Goal: Task Accomplishment & Management: Use online tool/utility

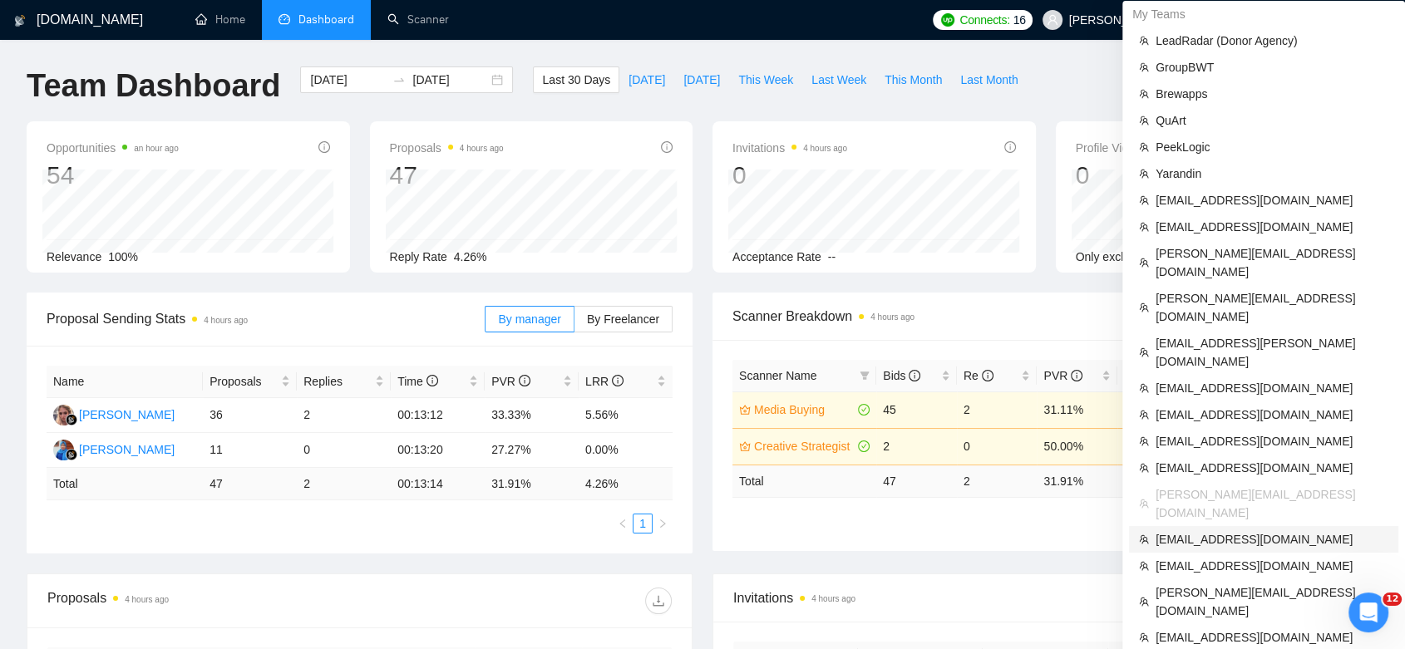
click at [1257, 530] on span "[EMAIL_ADDRESS][DOMAIN_NAME]" at bounding box center [1271, 539] width 233 height 18
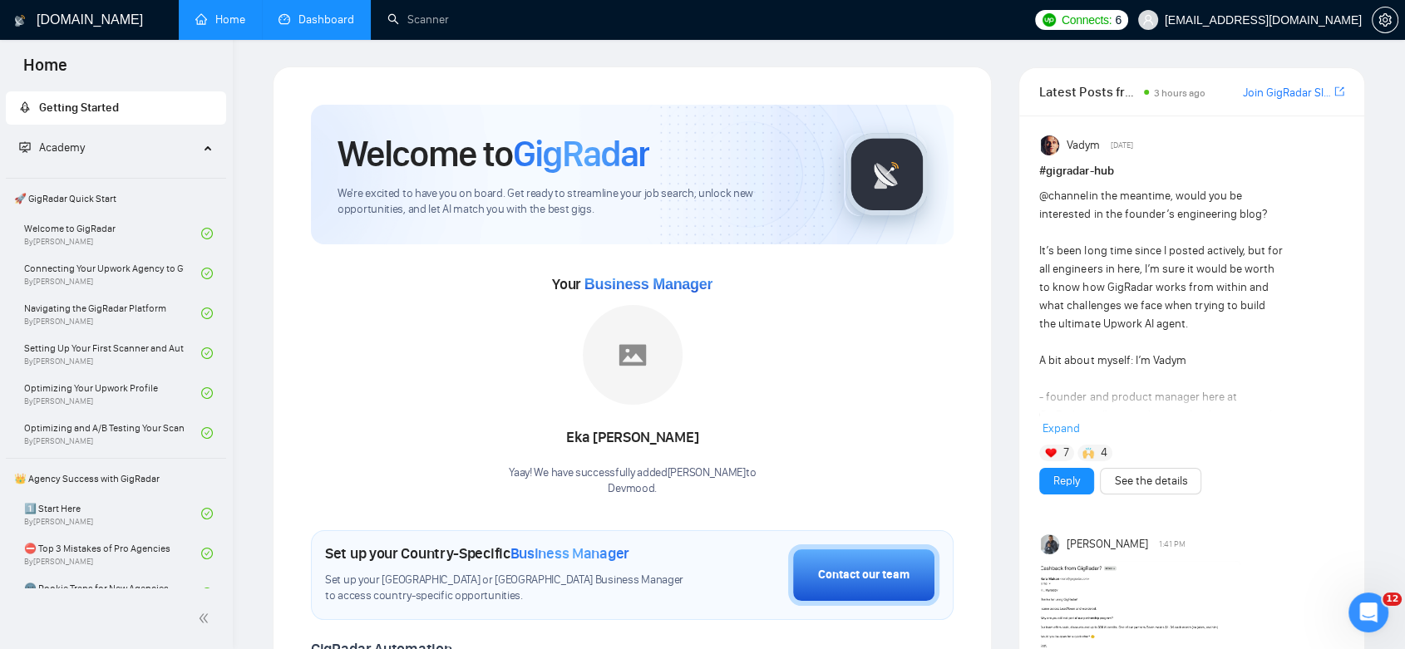
click at [326, 13] on link "Dashboard" at bounding box center [316, 19] width 76 height 14
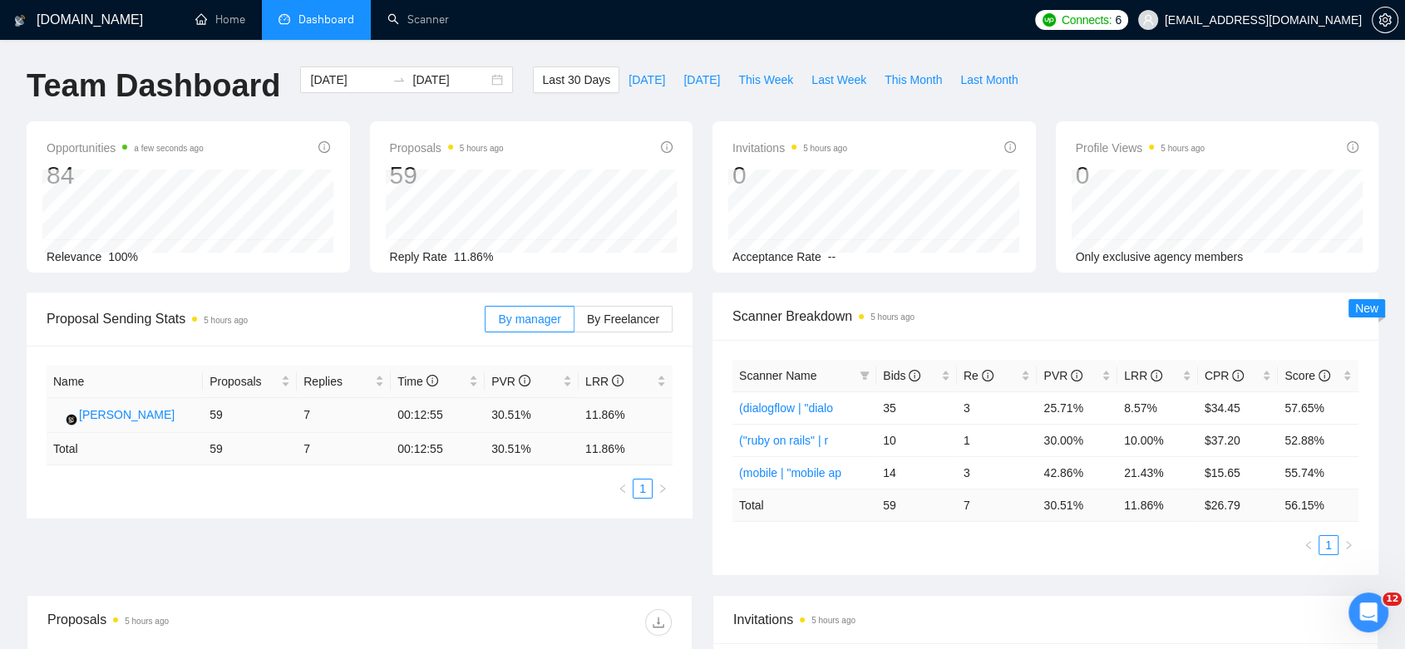
scroll to position [461, 0]
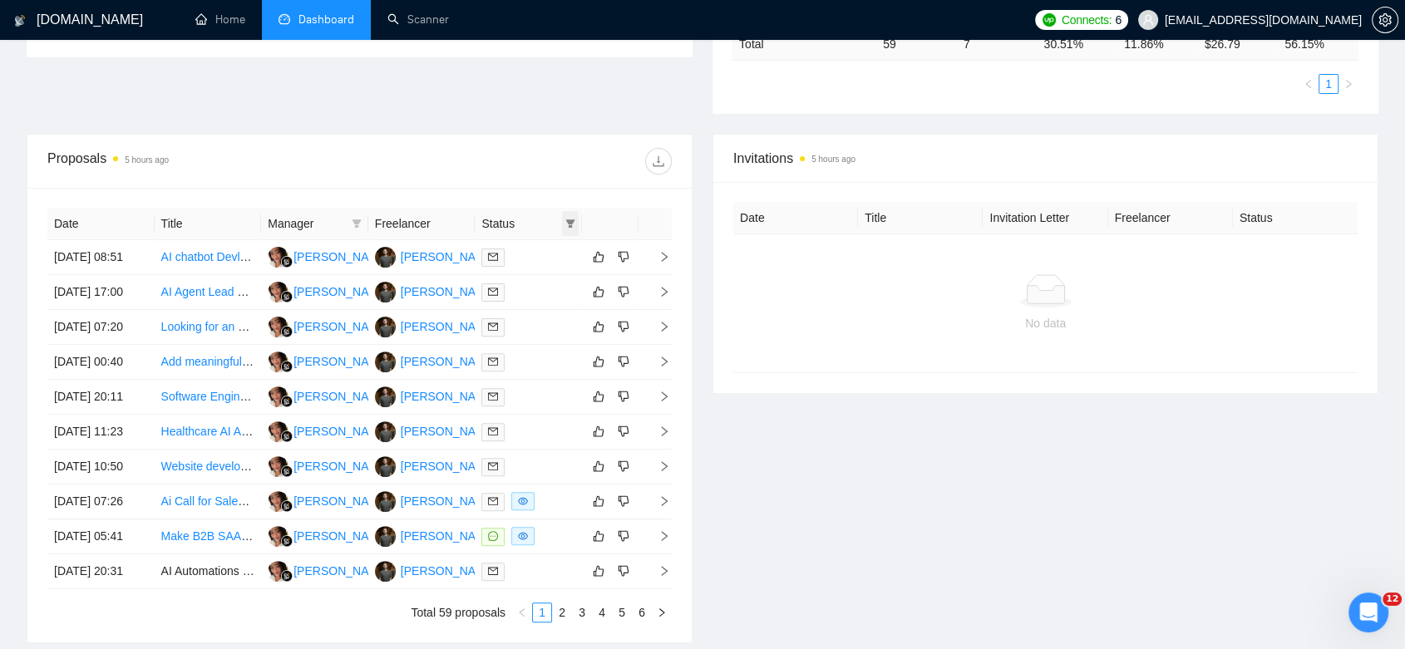
click at [570, 225] on icon "filter" at bounding box center [570, 223] width 9 height 8
click at [493, 258] on input "checkbox" at bounding box center [495, 255] width 13 height 13
checkbox input "true"
click at [558, 319] on span "OK" at bounding box center [557, 315] width 17 height 18
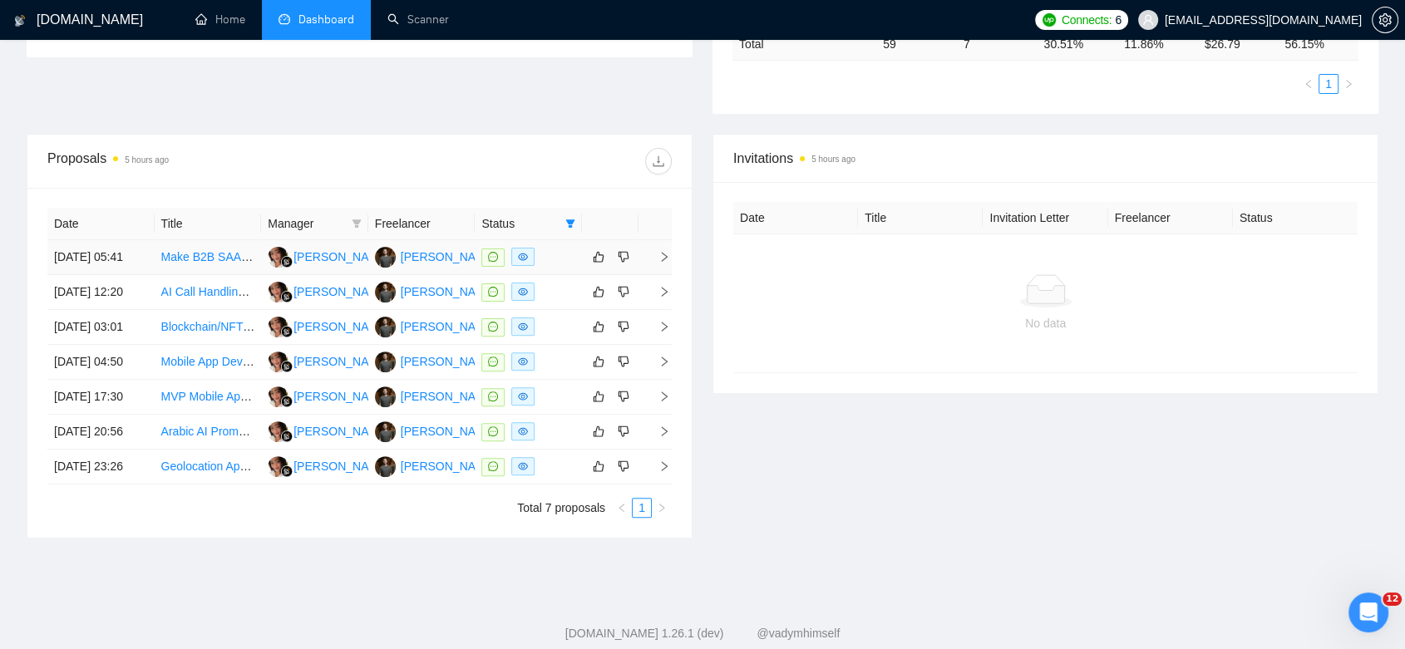
click at [422, 275] on td "[PERSON_NAME]" at bounding box center [421, 257] width 107 height 35
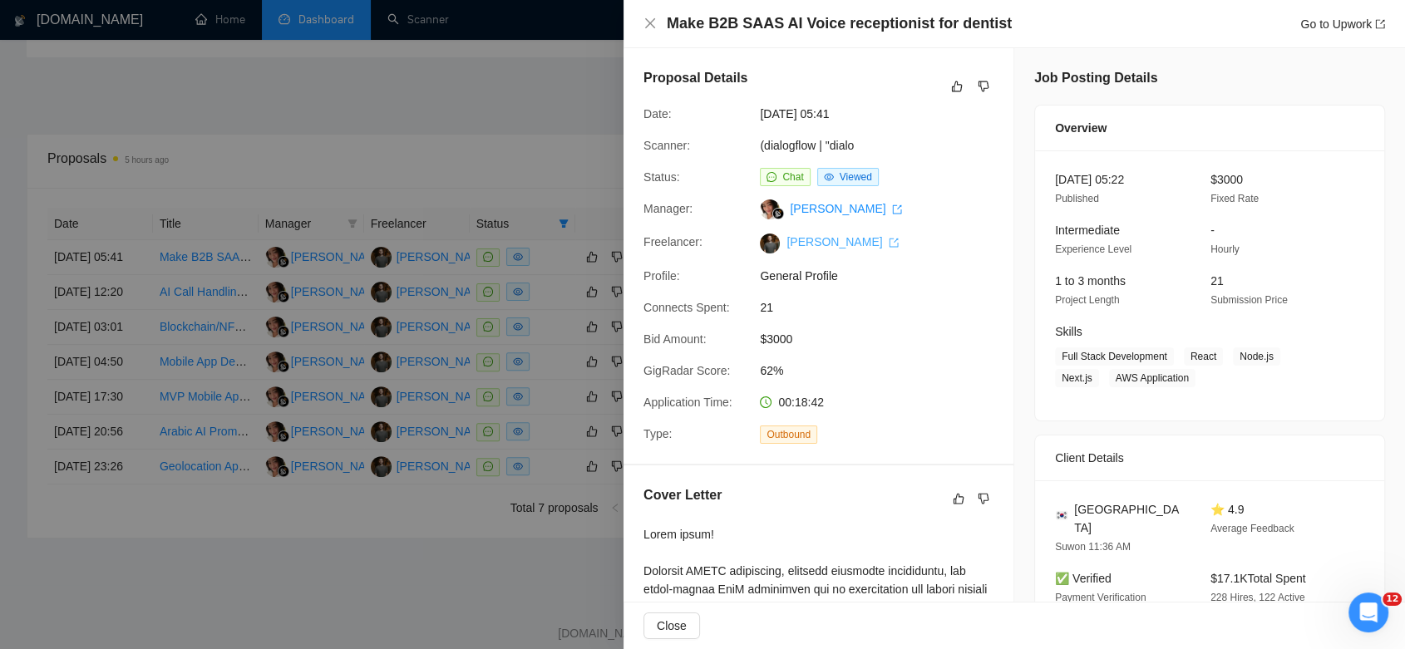
click at [812, 244] on link "[PERSON_NAME]" at bounding box center [842, 241] width 112 height 13
click at [519, 124] on div at bounding box center [702, 324] width 1405 height 649
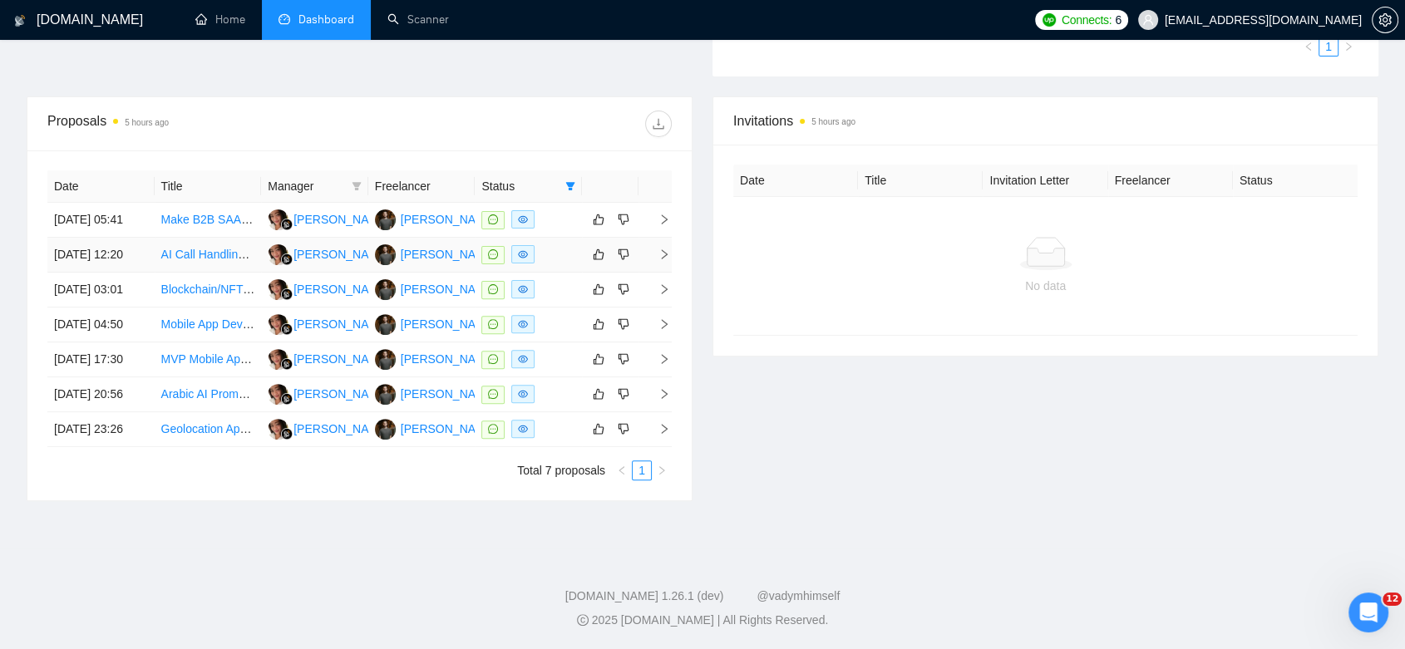
scroll to position [514, 0]
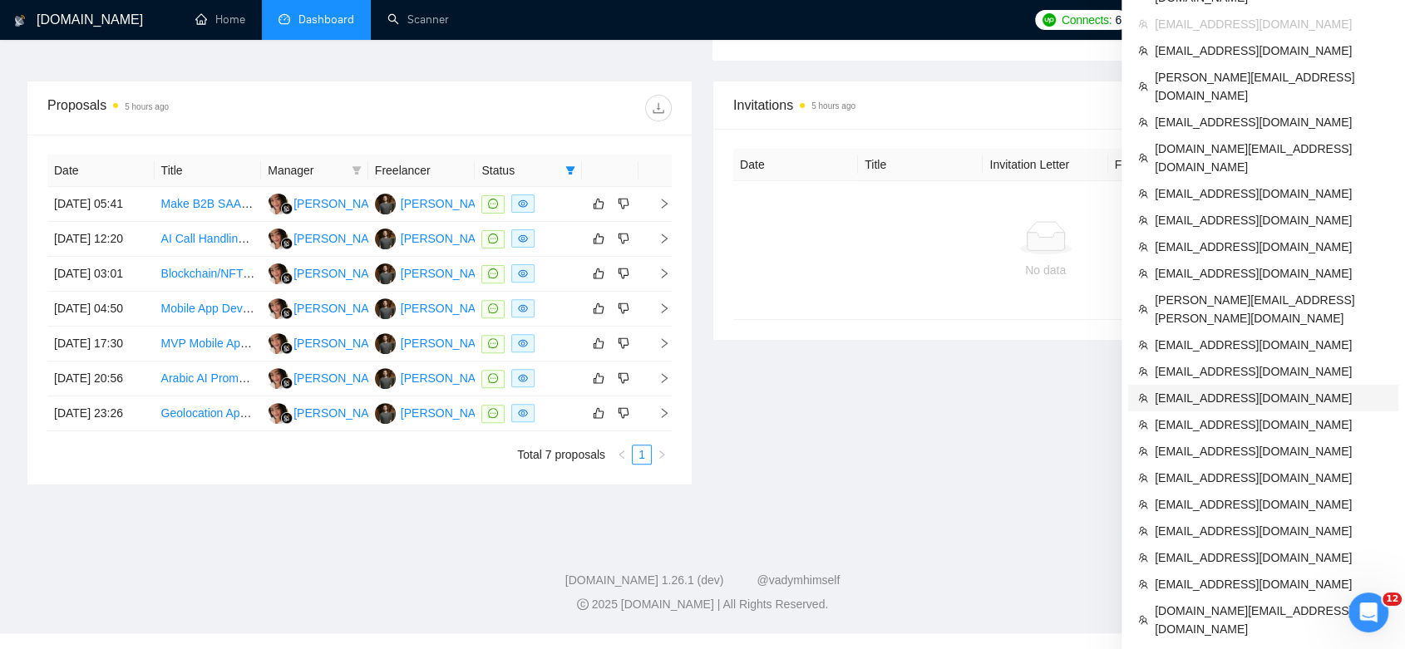
click at [1244, 389] on span "[EMAIL_ADDRESS][DOMAIN_NAME]" at bounding box center [1271, 398] width 234 height 18
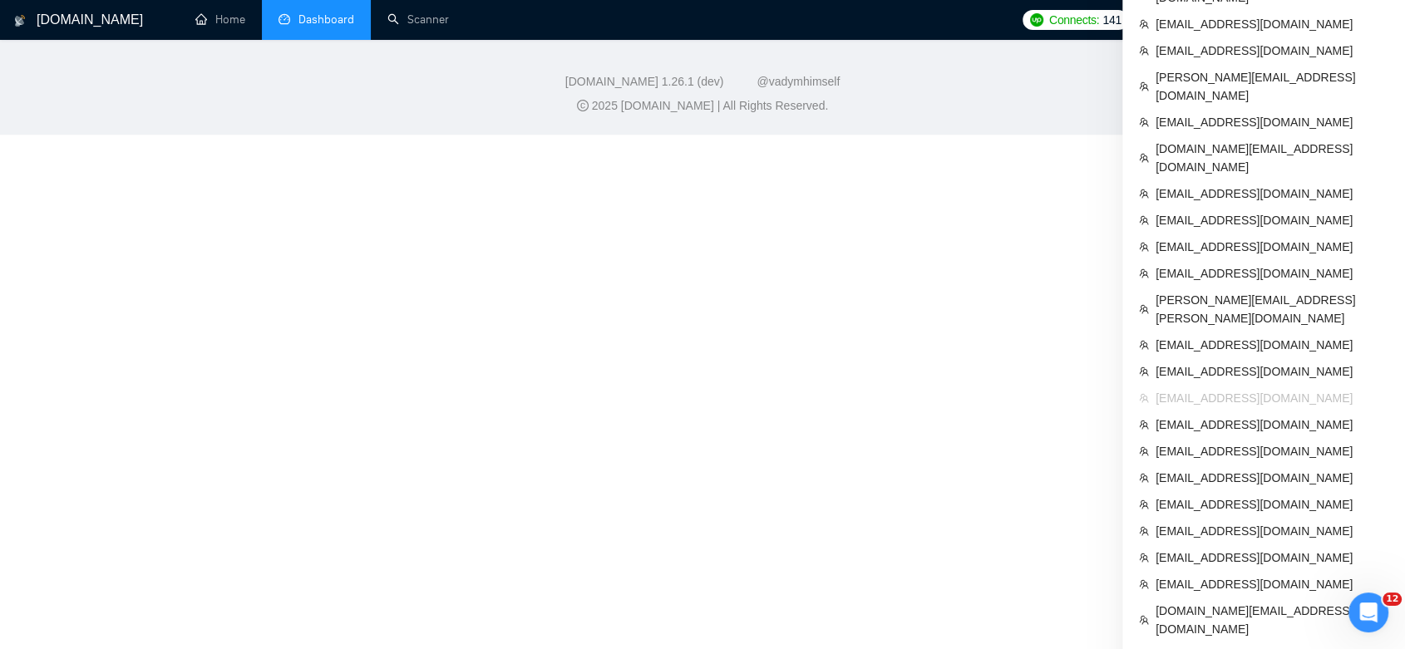
scroll to position [745, 0]
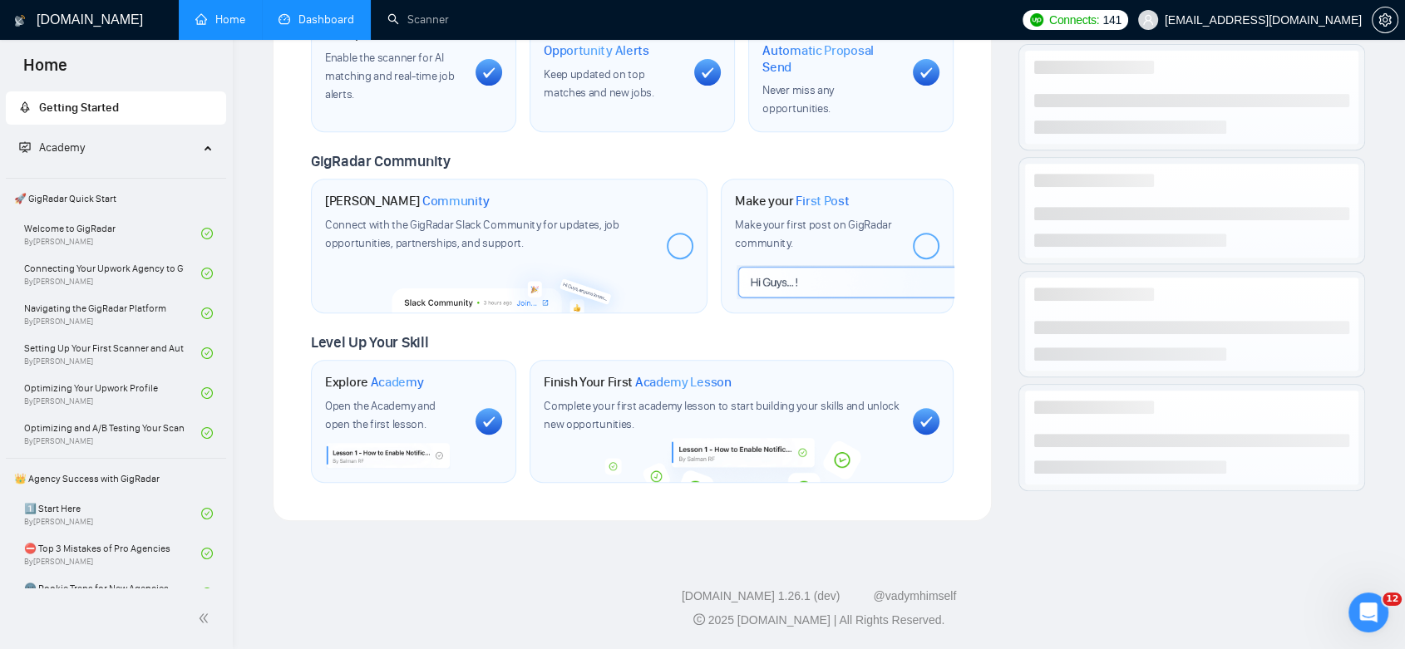
click at [329, 20] on link "Dashboard" at bounding box center [316, 19] width 76 height 14
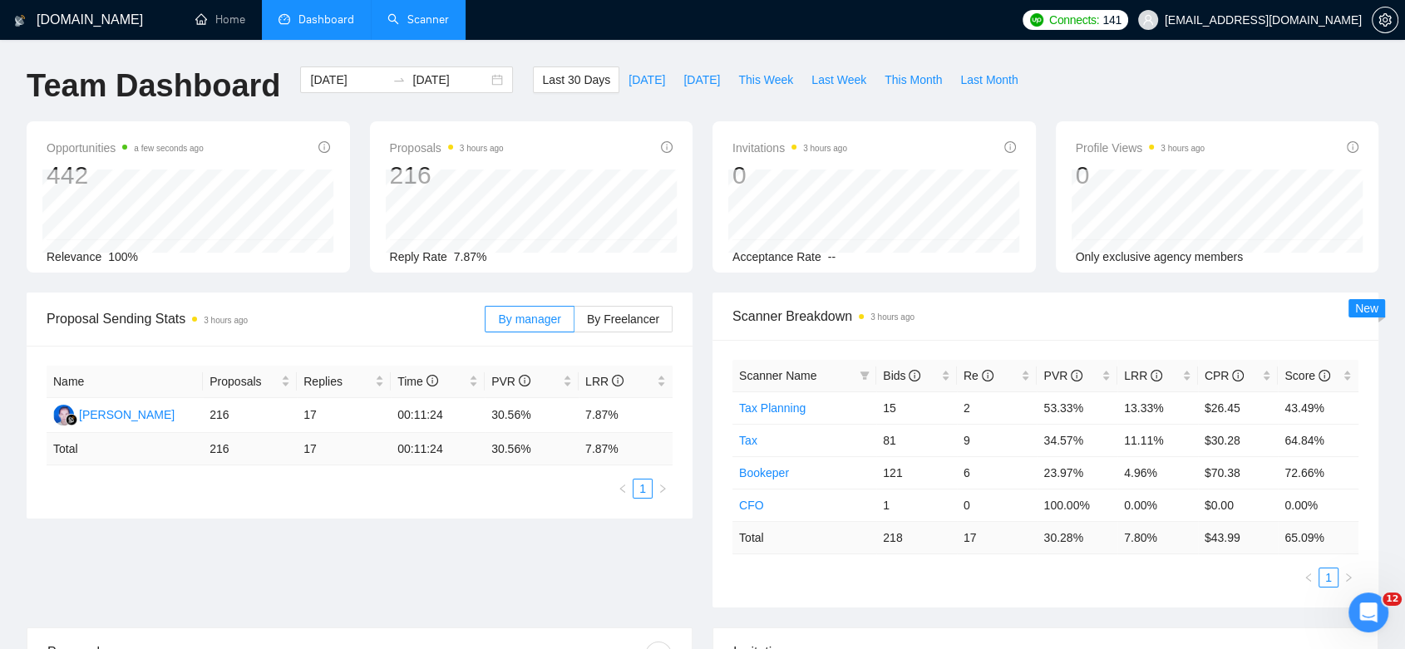
click at [412, 27] on link "Scanner" at bounding box center [418, 19] width 62 height 14
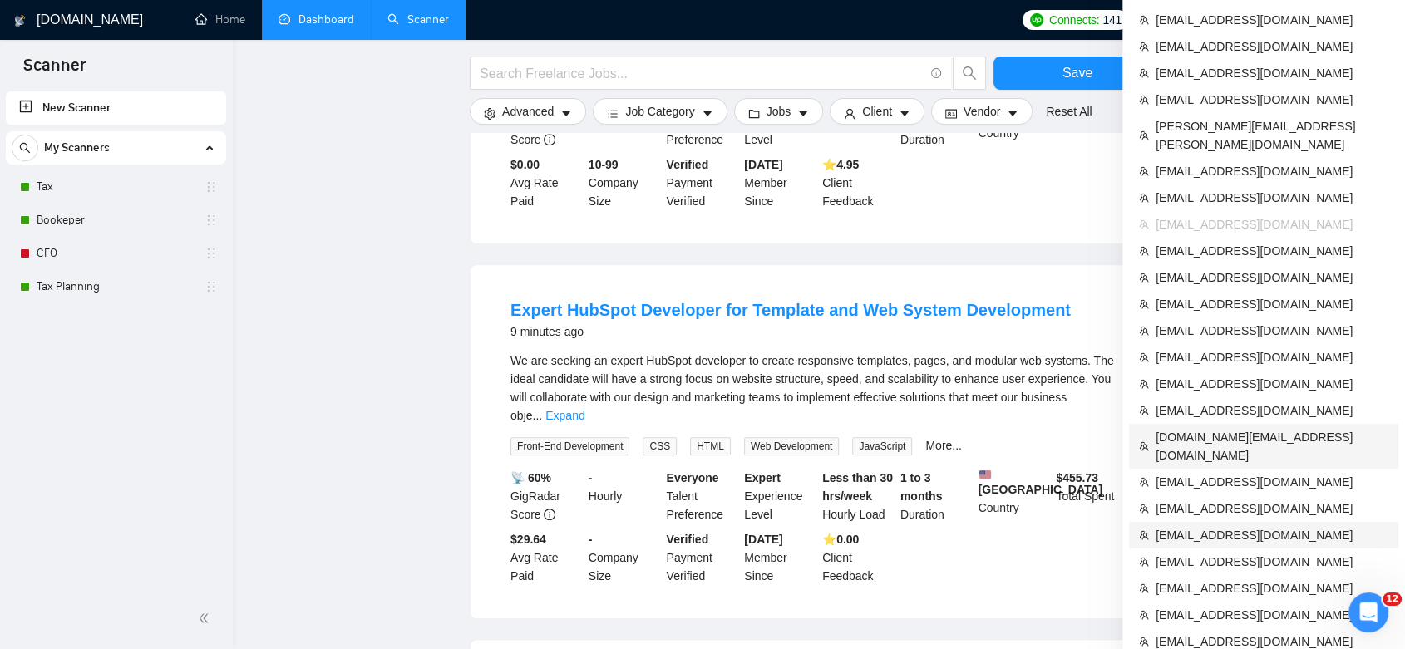
scroll to position [646, 0]
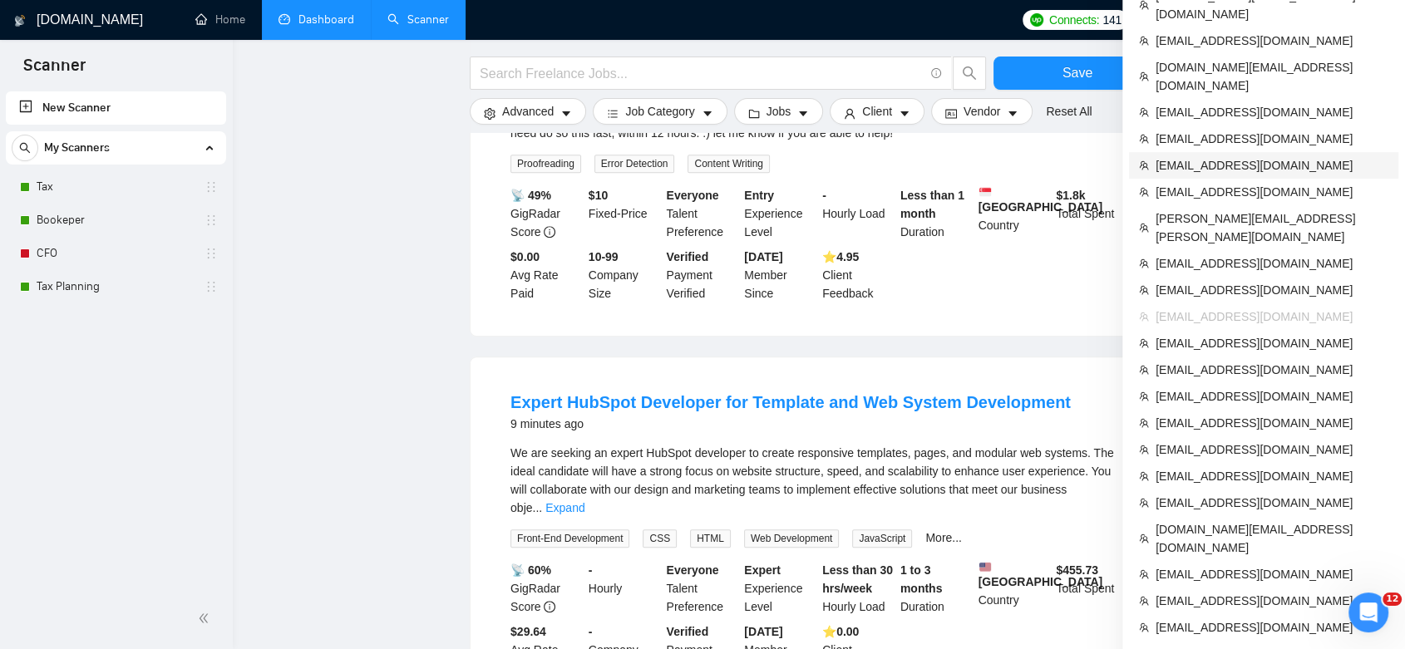
click at [1229, 156] on span "[EMAIL_ADDRESS][DOMAIN_NAME]" at bounding box center [1271, 165] width 233 height 18
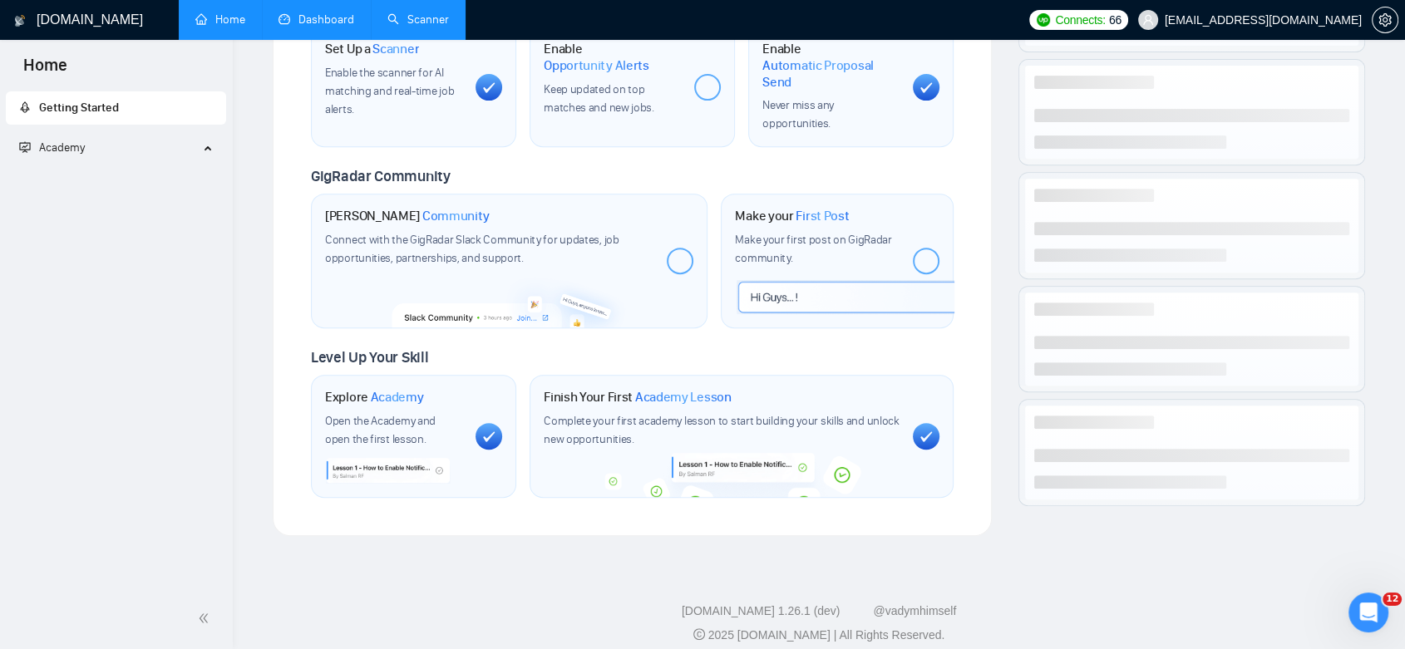
click at [325, 17] on link "Dashboard" at bounding box center [316, 19] width 76 height 14
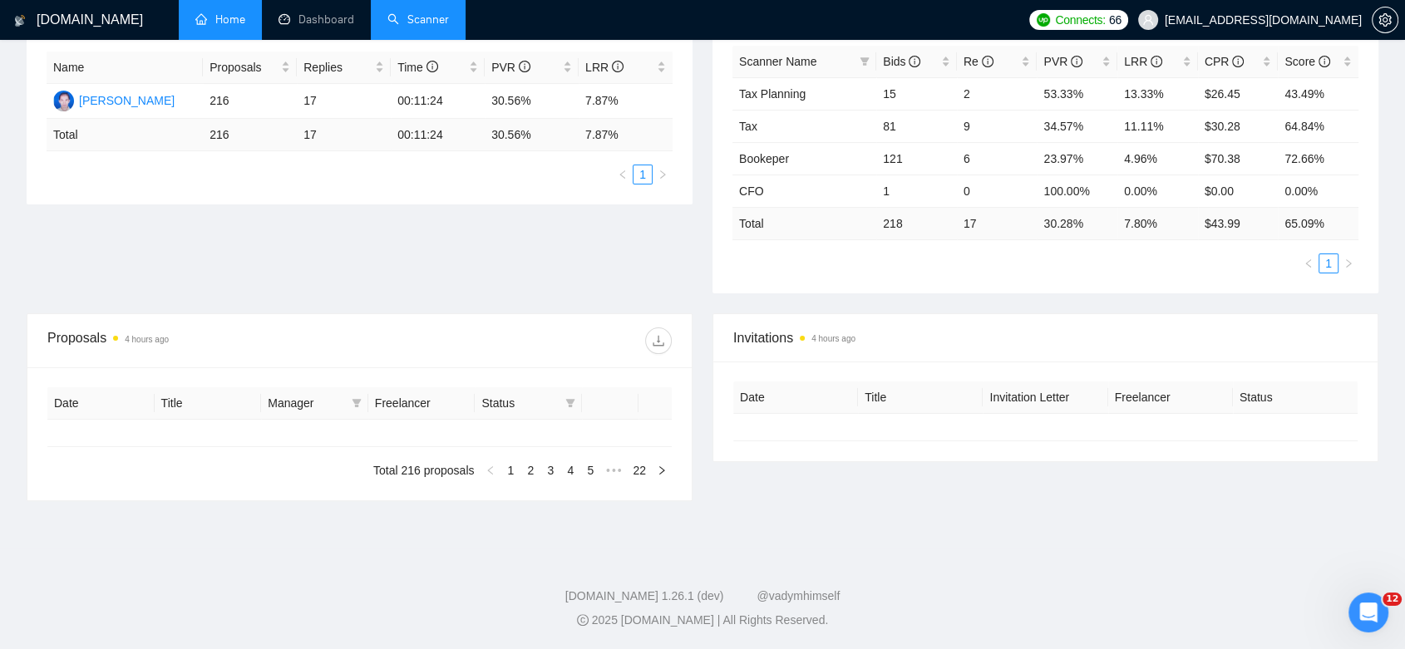
scroll to position [313, 0]
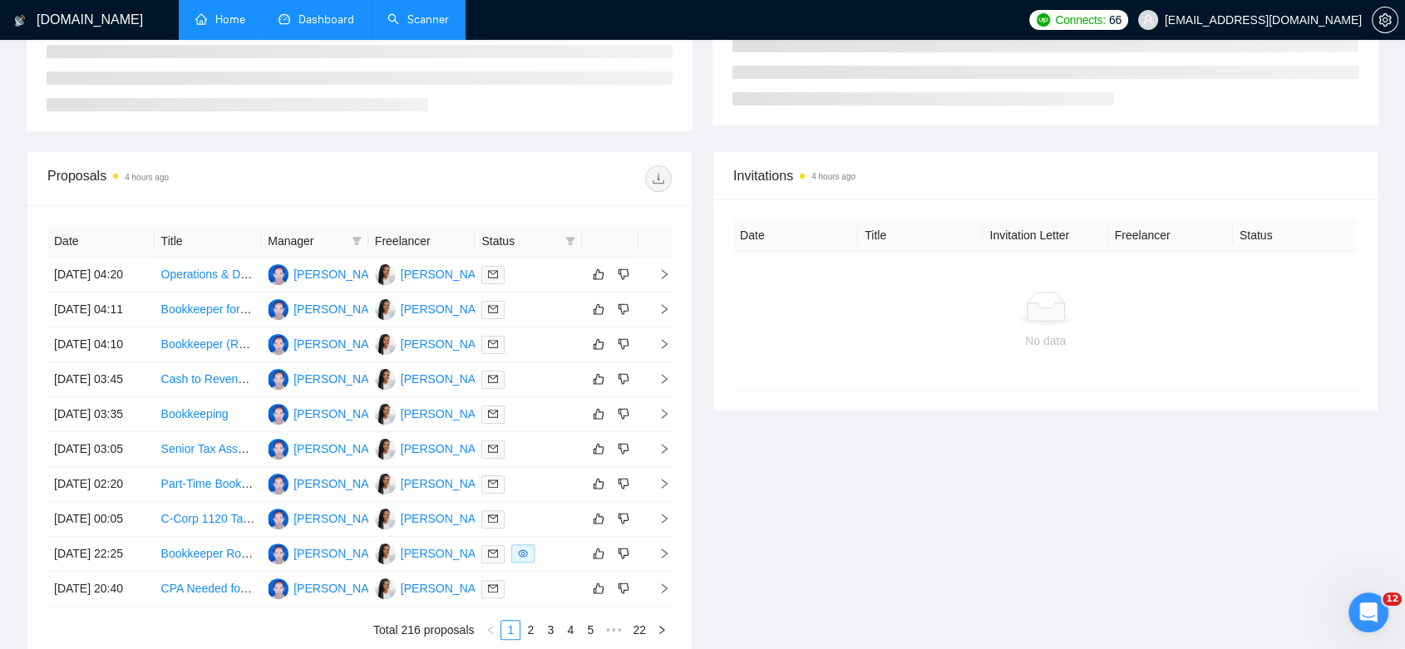
type input "[DATE]"
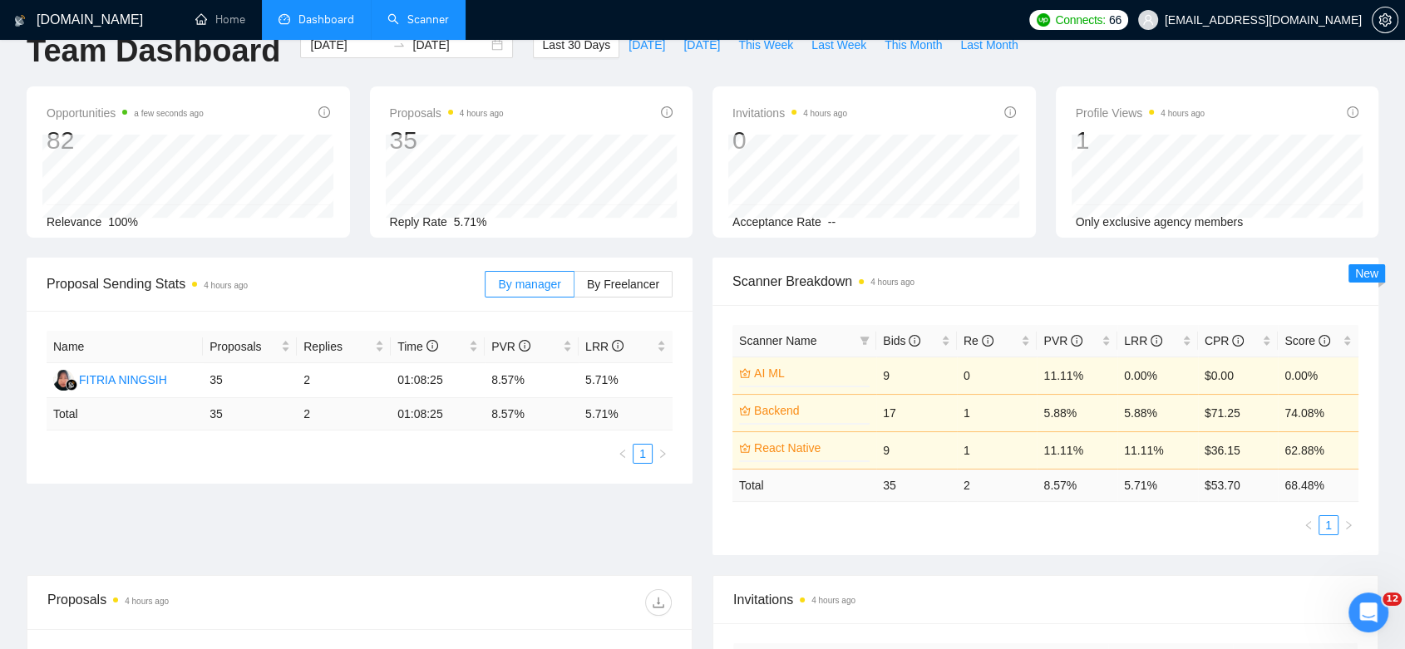
scroll to position [0, 0]
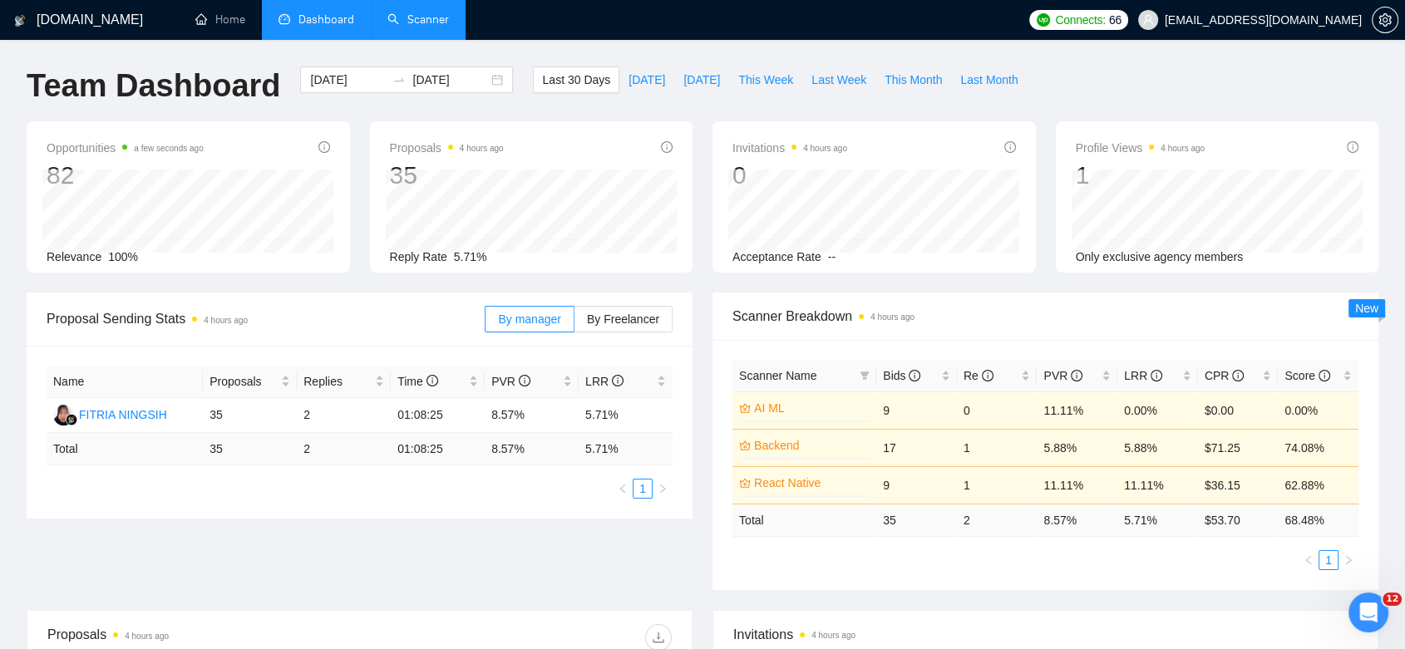
click at [417, 22] on link "Scanner" at bounding box center [418, 19] width 62 height 14
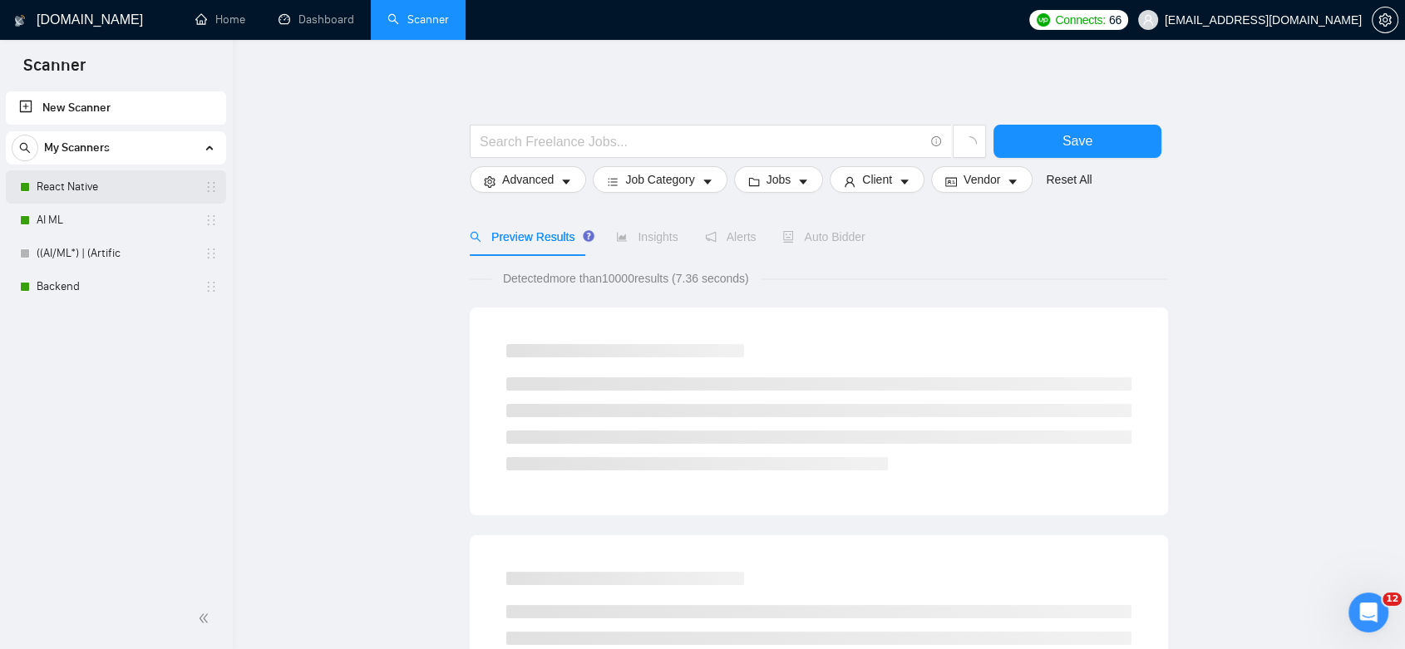
click at [70, 190] on link "React Native" at bounding box center [116, 186] width 158 height 33
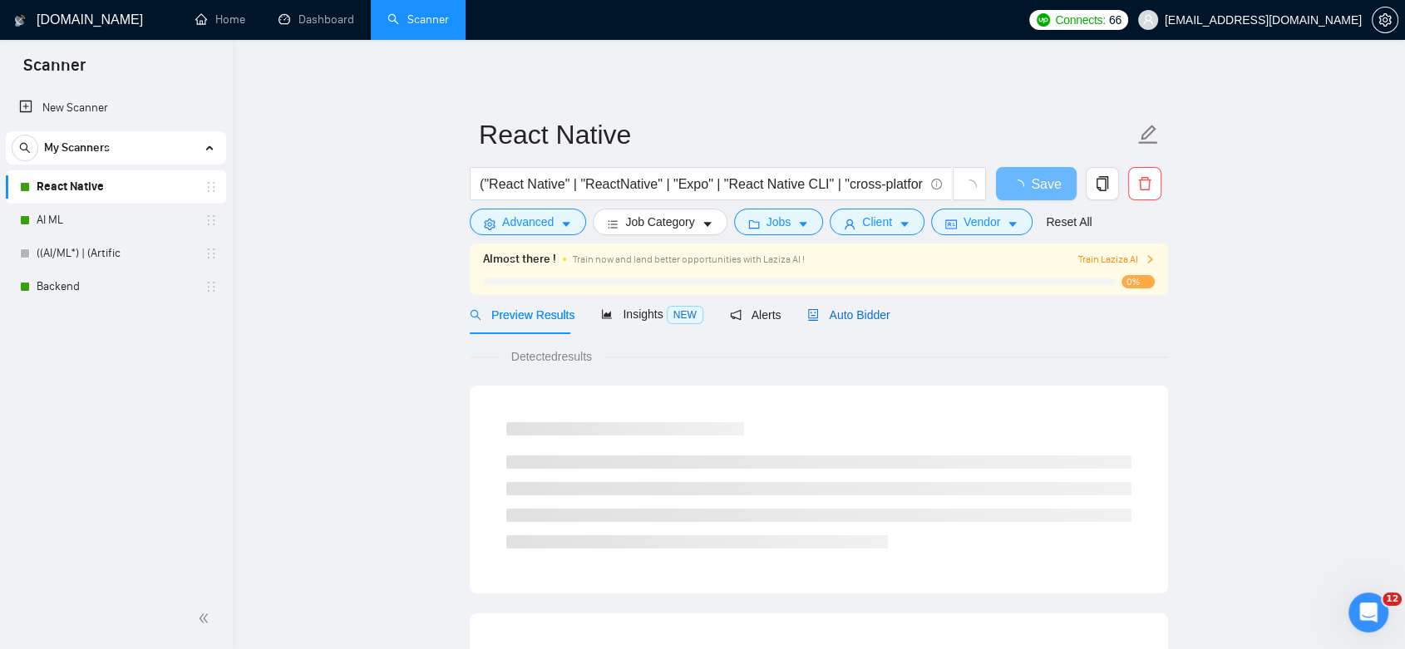
click at [871, 322] on div "Auto Bidder" at bounding box center [848, 315] width 82 height 18
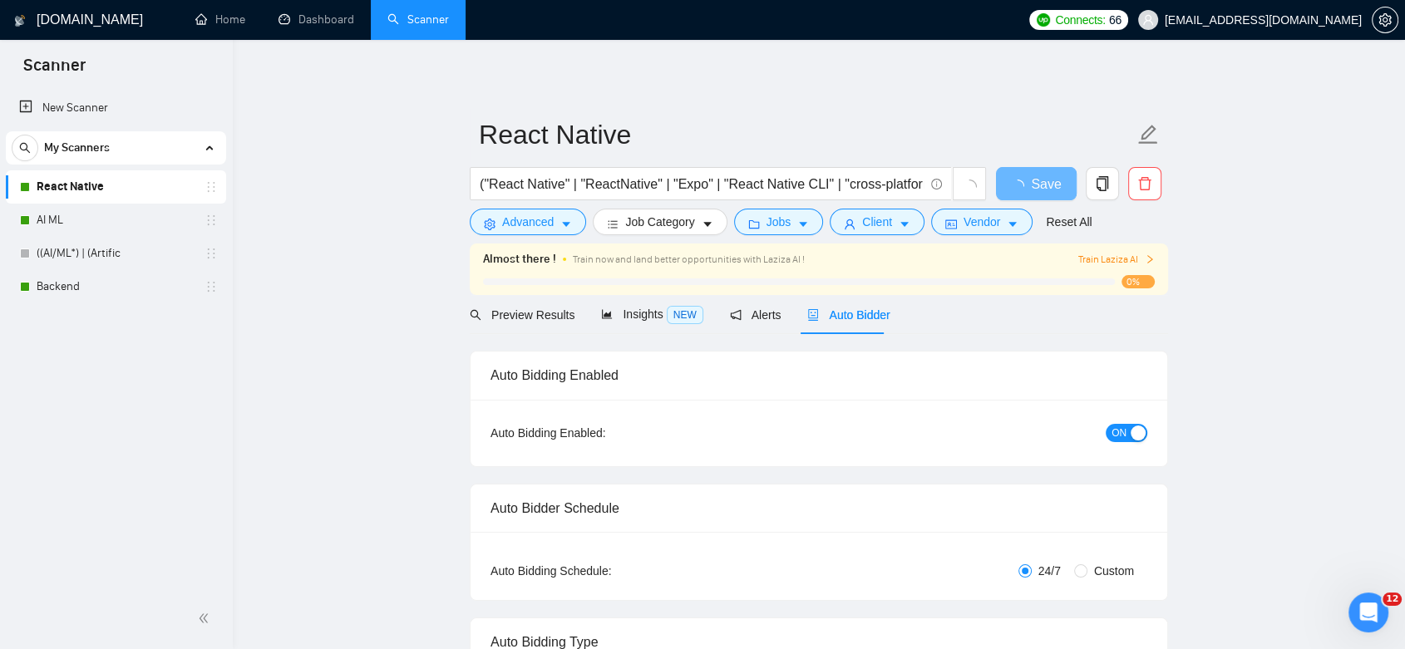
checkbox input "true"
click at [511, 319] on span "Preview Results" at bounding box center [530, 314] width 120 height 13
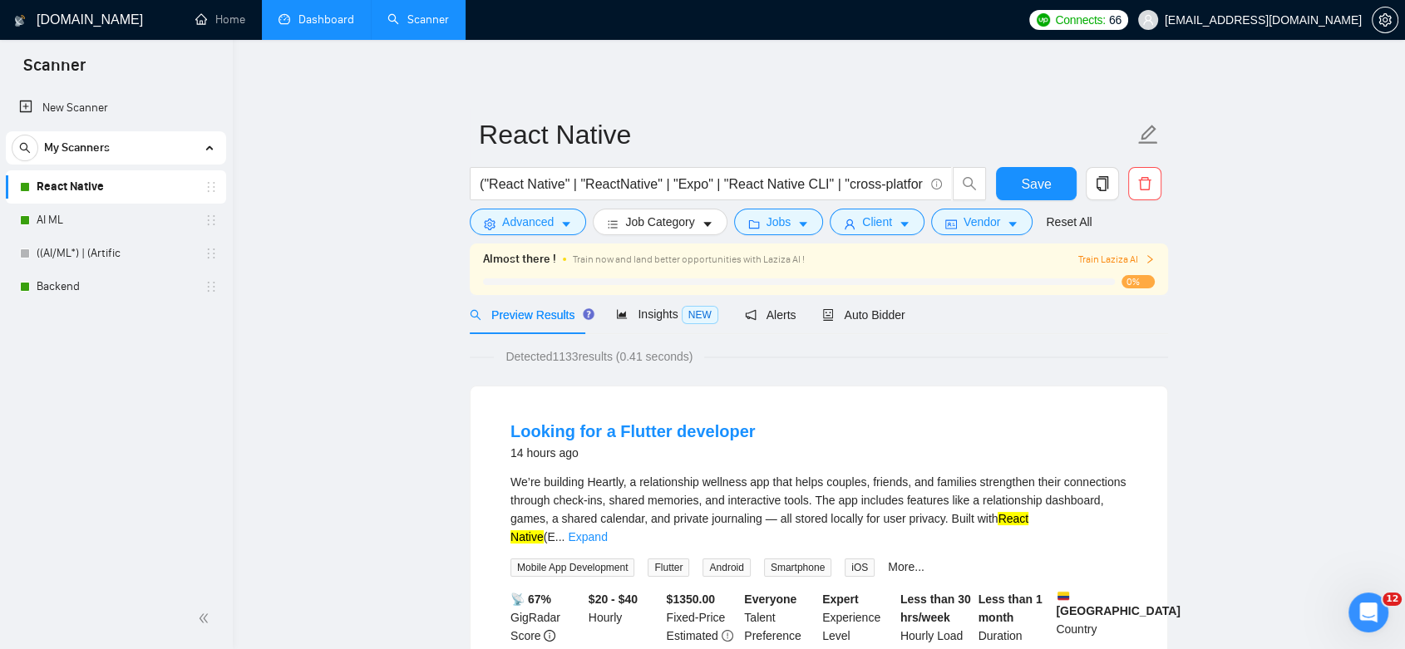
click at [315, 19] on link "Dashboard" at bounding box center [316, 19] width 76 height 14
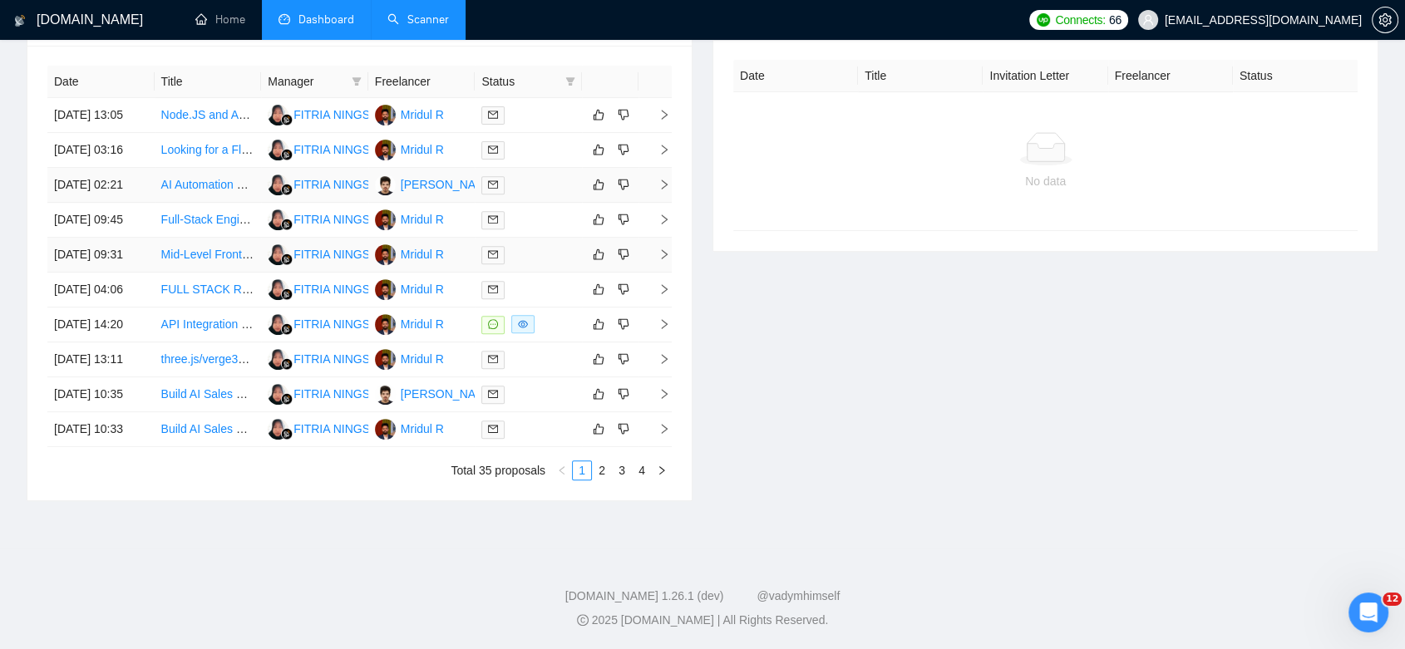
scroll to position [497, 0]
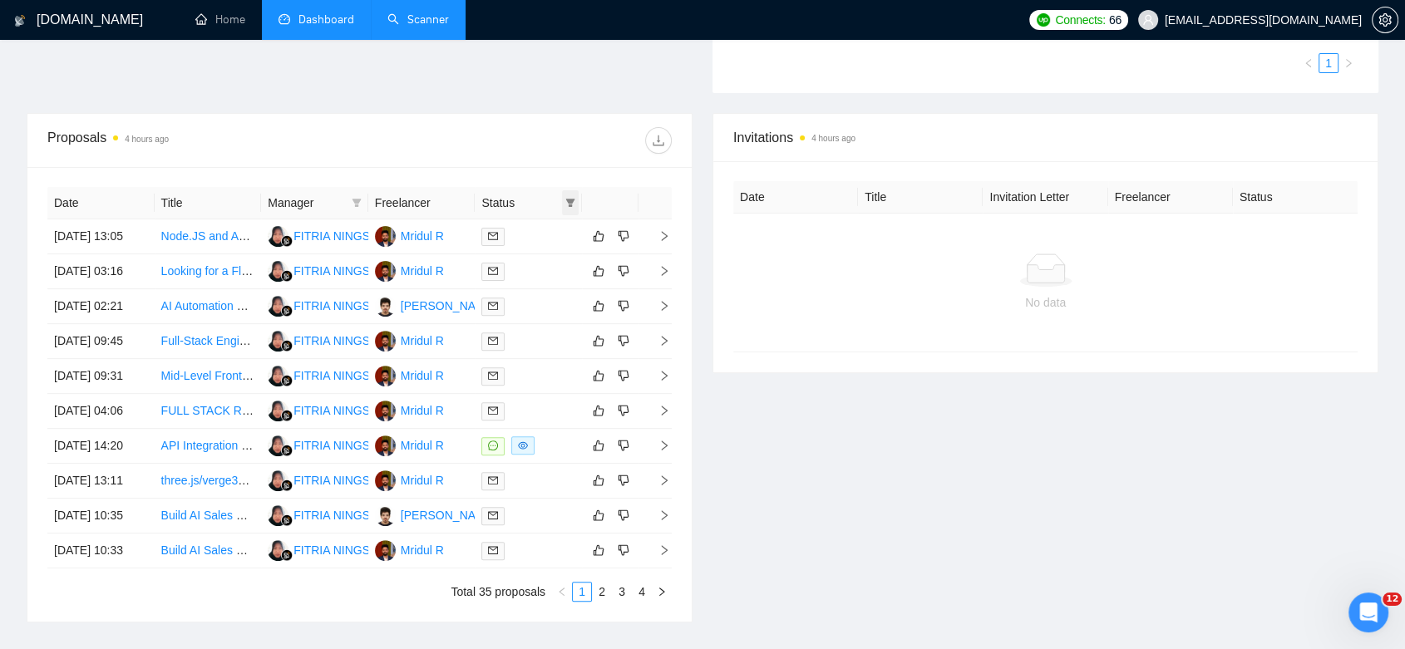
click at [567, 199] on icon "filter" at bounding box center [570, 203] width 9 height 8
click at [494, 234] on input "checkbox" at bounding box center [495, 234] width 13 height 13
checkbox input "true"
click at [554, 292] on span "OK" at bounding box center [557, 294] width 17 height 18
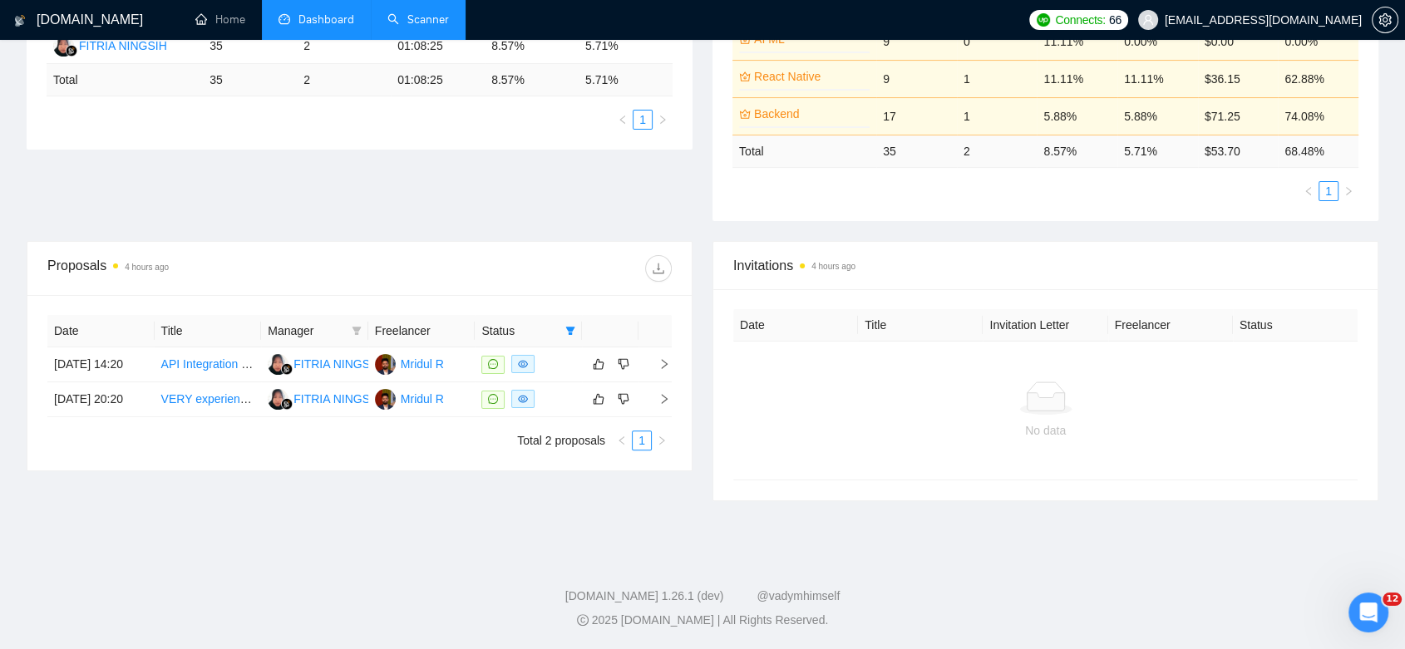
scroll to position [277, 0]
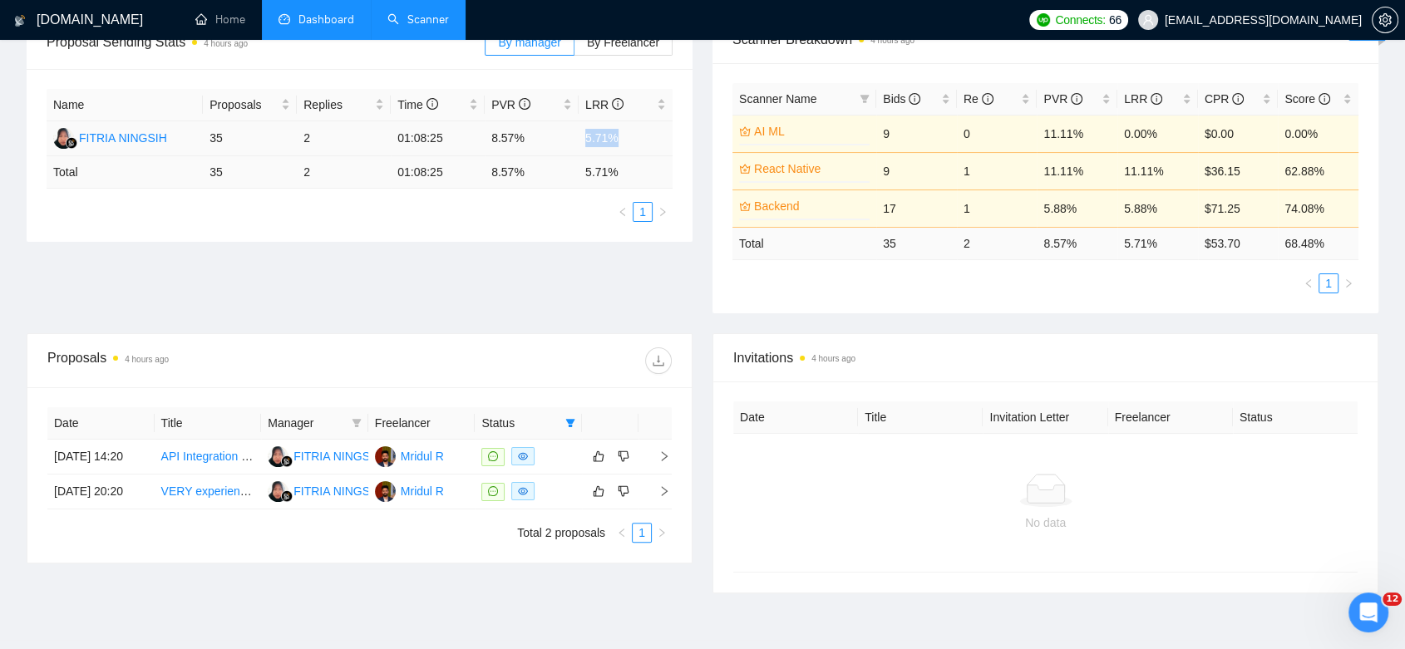
drag, startPoint x: 628, startPoint y: 135, endPoint x: 573, endPoint y: 135, distance: 54.9
click at [573, 135] on tr "FITRIA NINGSIH 35 2 01:08:25 8.57% 5.71%" at bounding box center [360, 138] width 626 height 35
copy tr "5.71%"
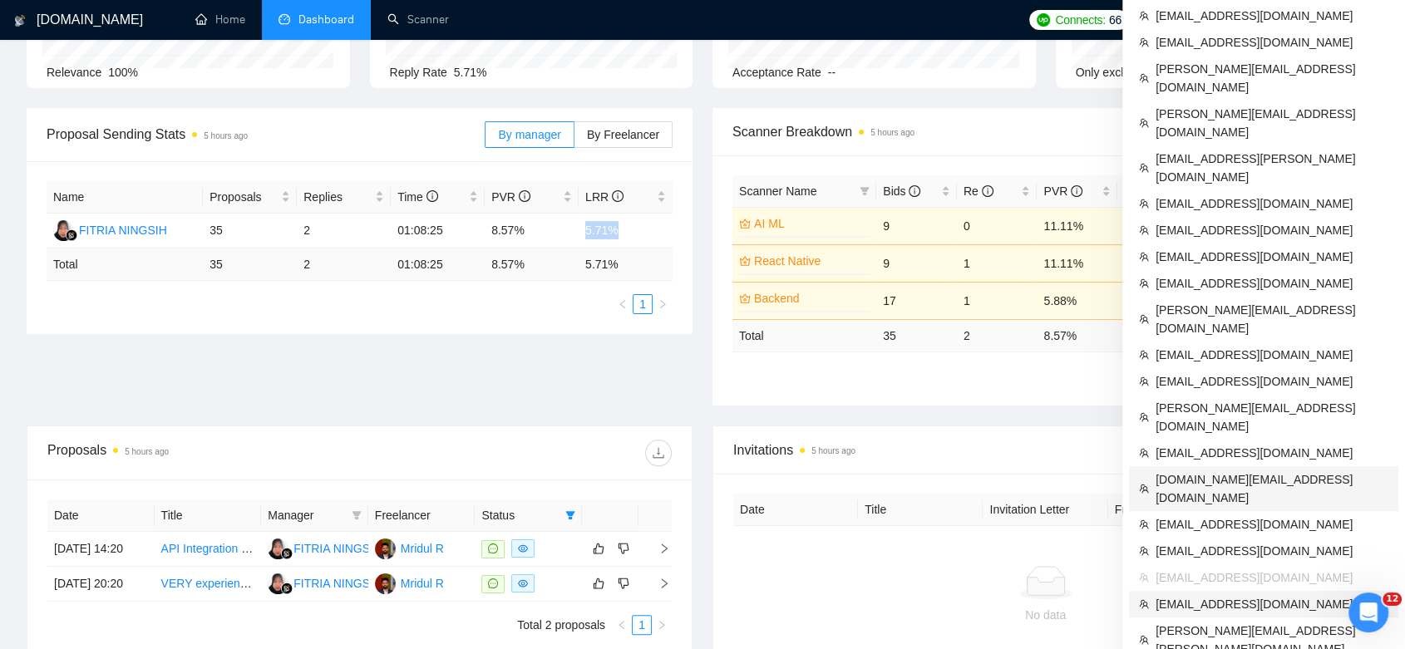
scroll to position [554, 0]
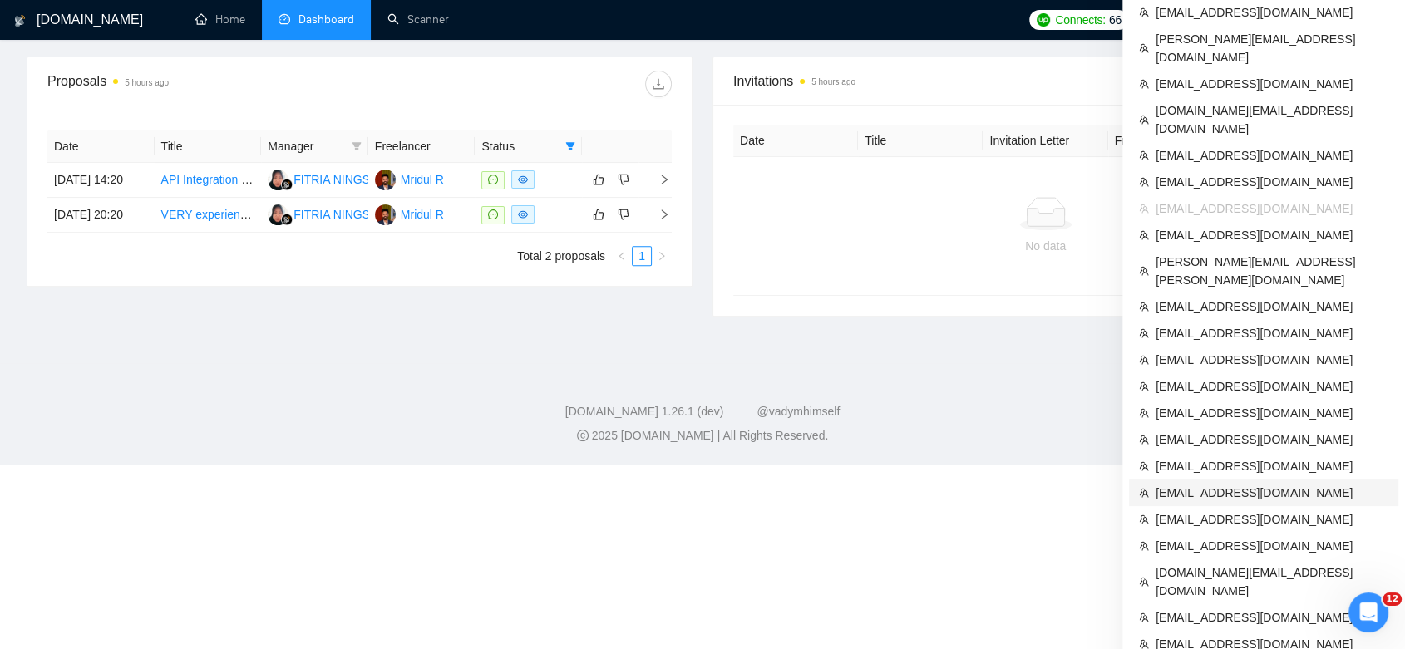
click at [1245, 484] on span "[EMAIL_ADDRESS][DOMAIN_NAME]" at bounding box center [1271, 493] width 233 height 18
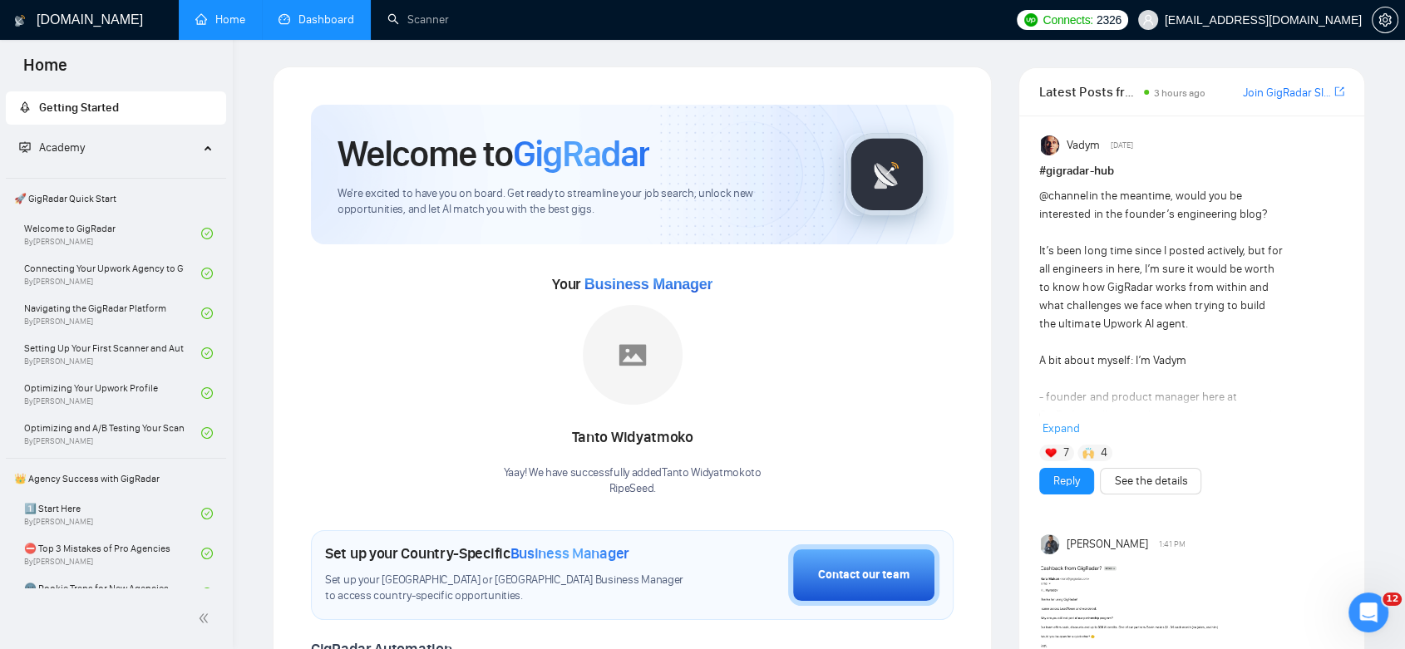
click at [310, 18] on link "Dashboard" at bounding box center [316, 19] width 76 height 14
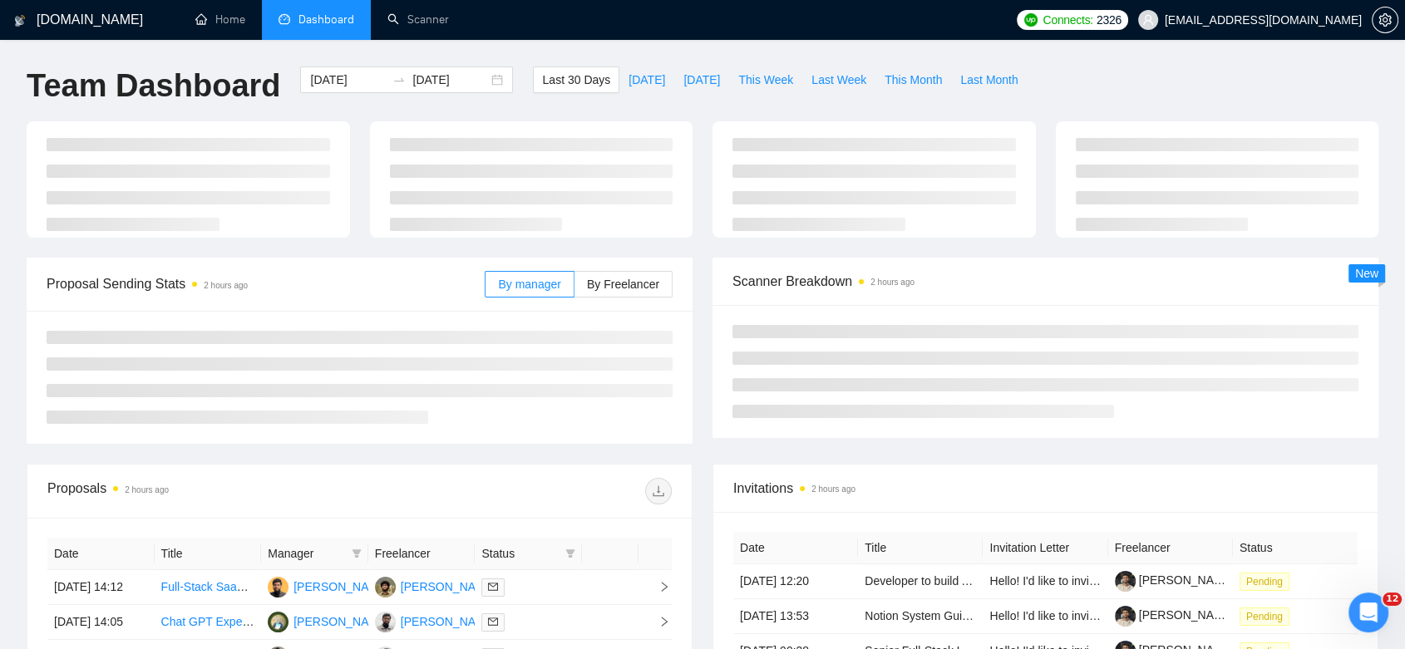
type input "[DATE]"
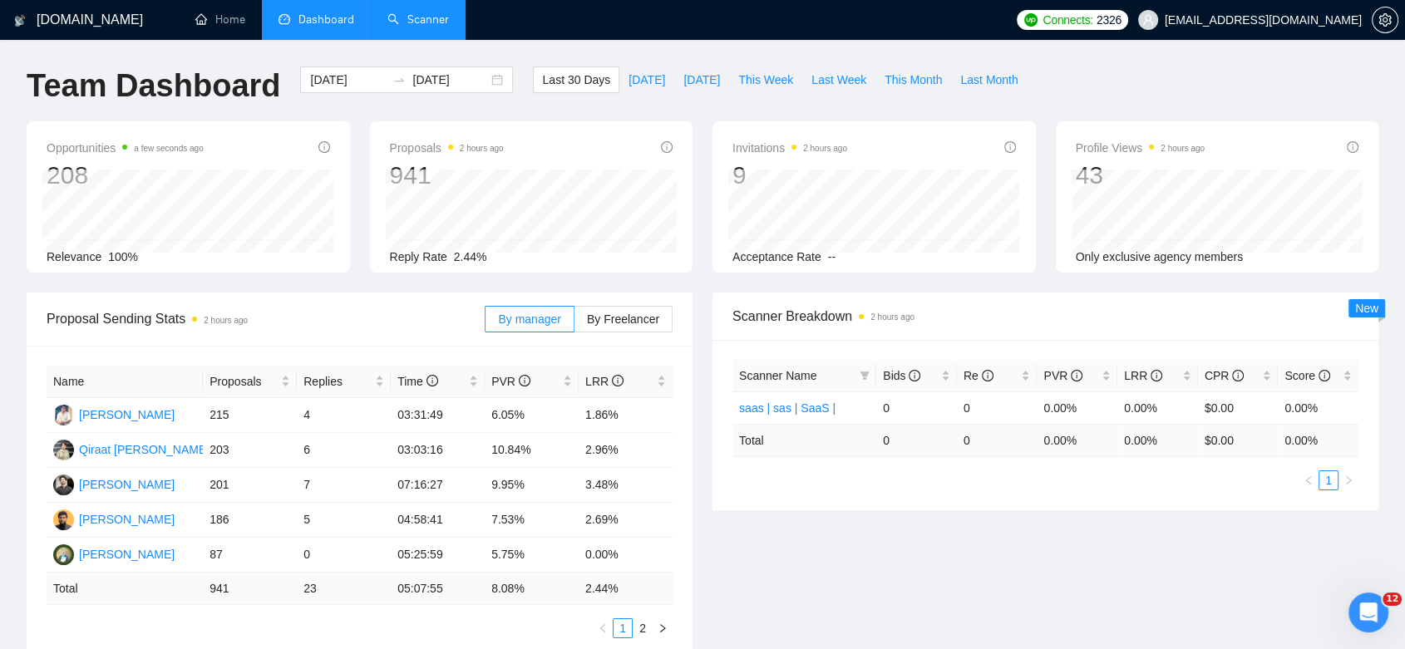
click at [430, 27] on link "Scanner" at bounding box center [418, 19] width 62 height 14
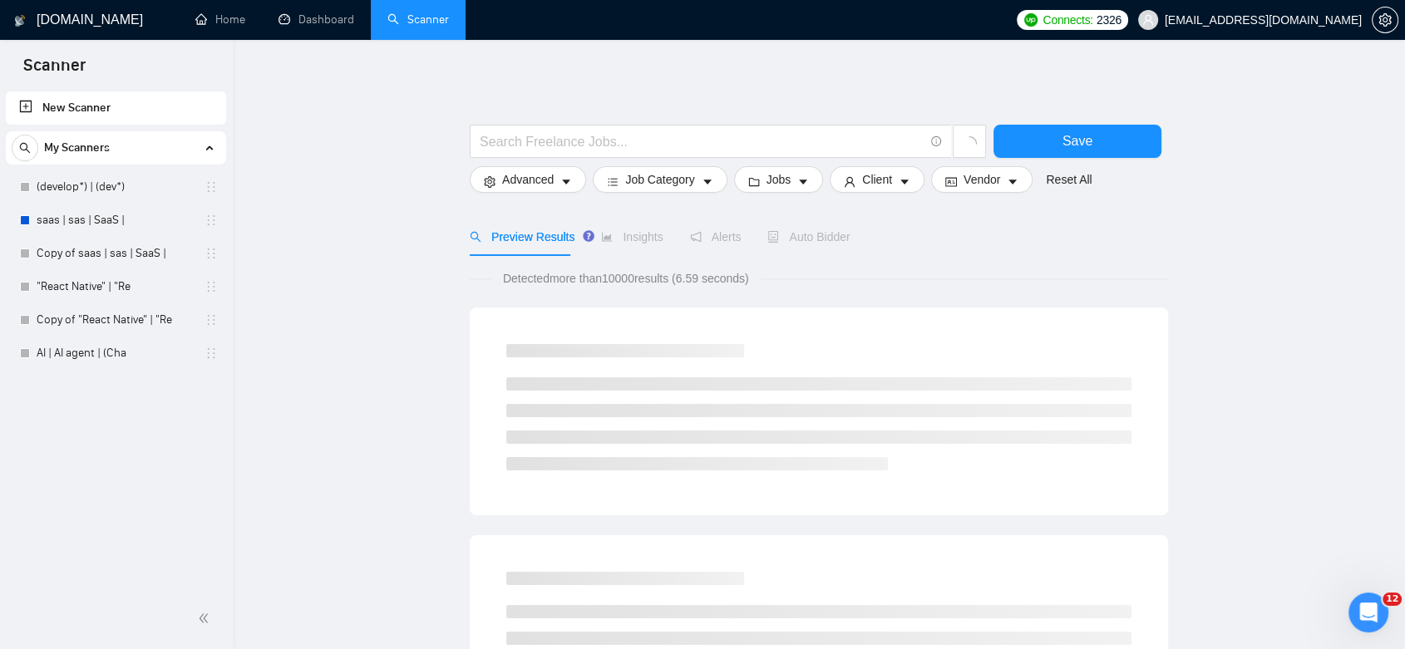
click at [100, 225] on link "saas | sas | SaaS |" at bounding box center [116, 220] width 158 height 33
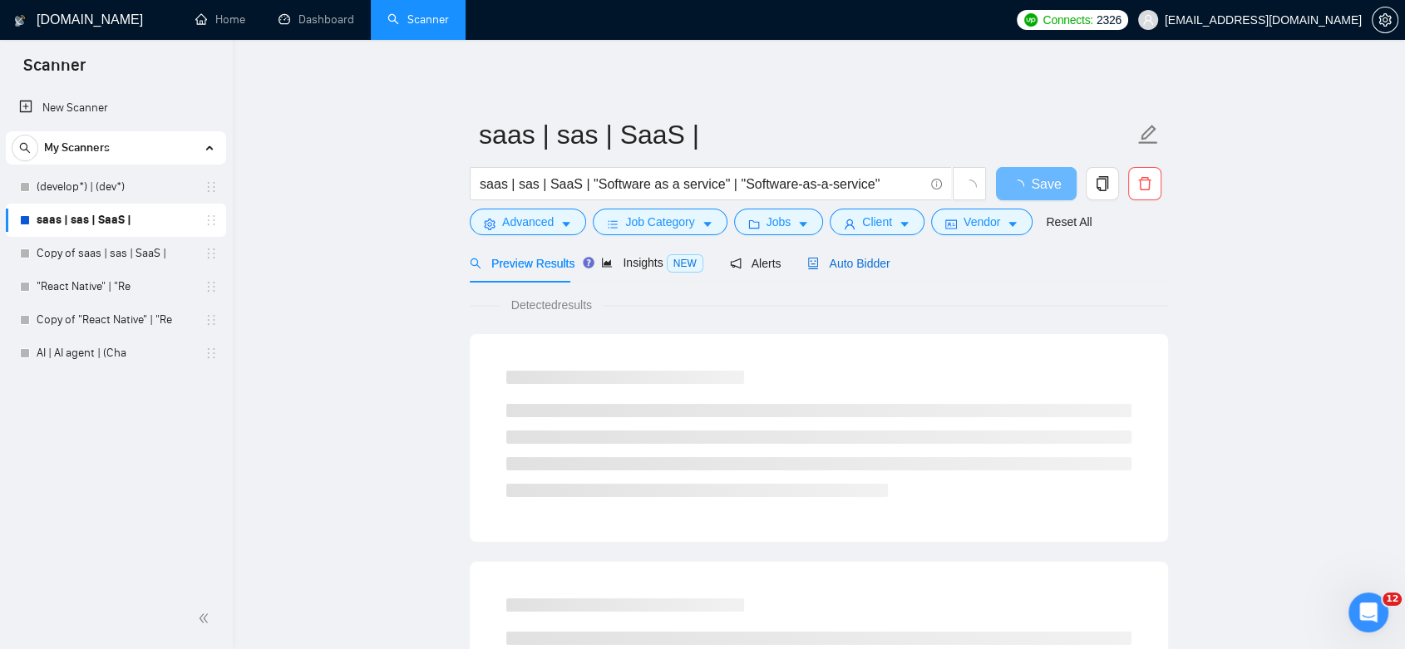
click at [842, 260] on span "Auto Bidder" at bounding box center [848, 263] width 82 height 13
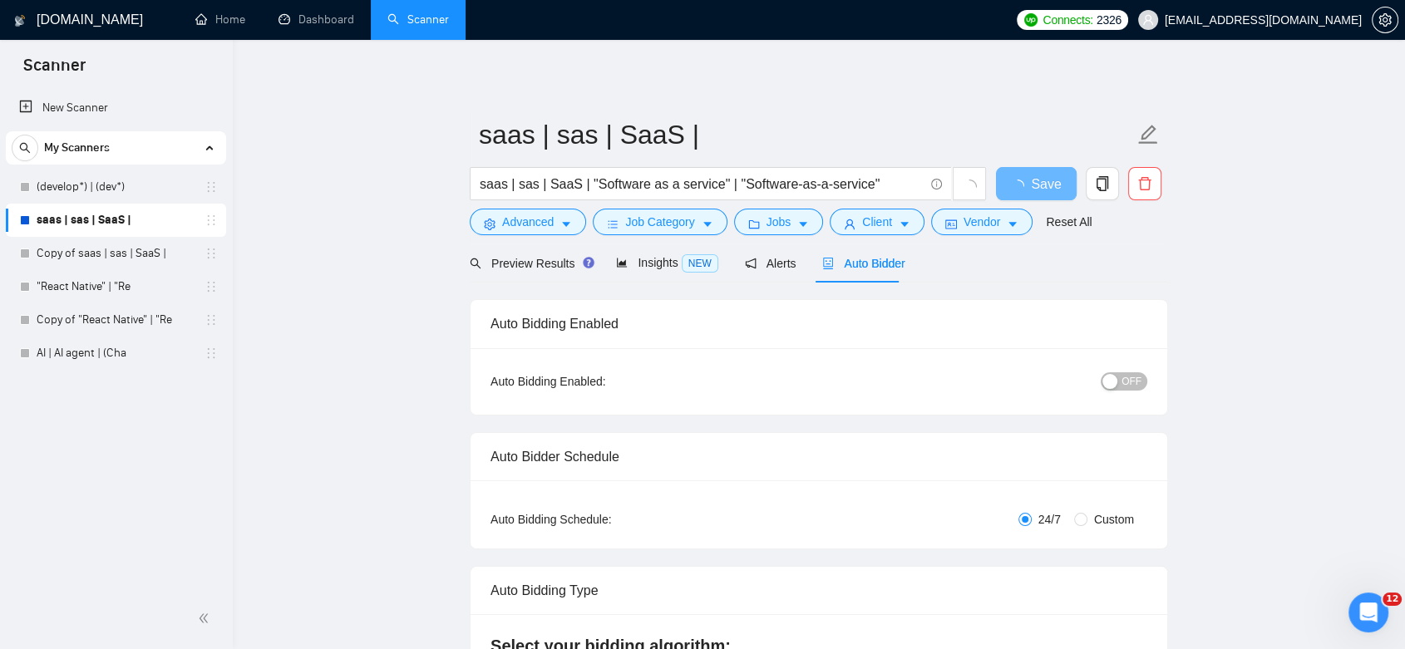
checkbox input "true"
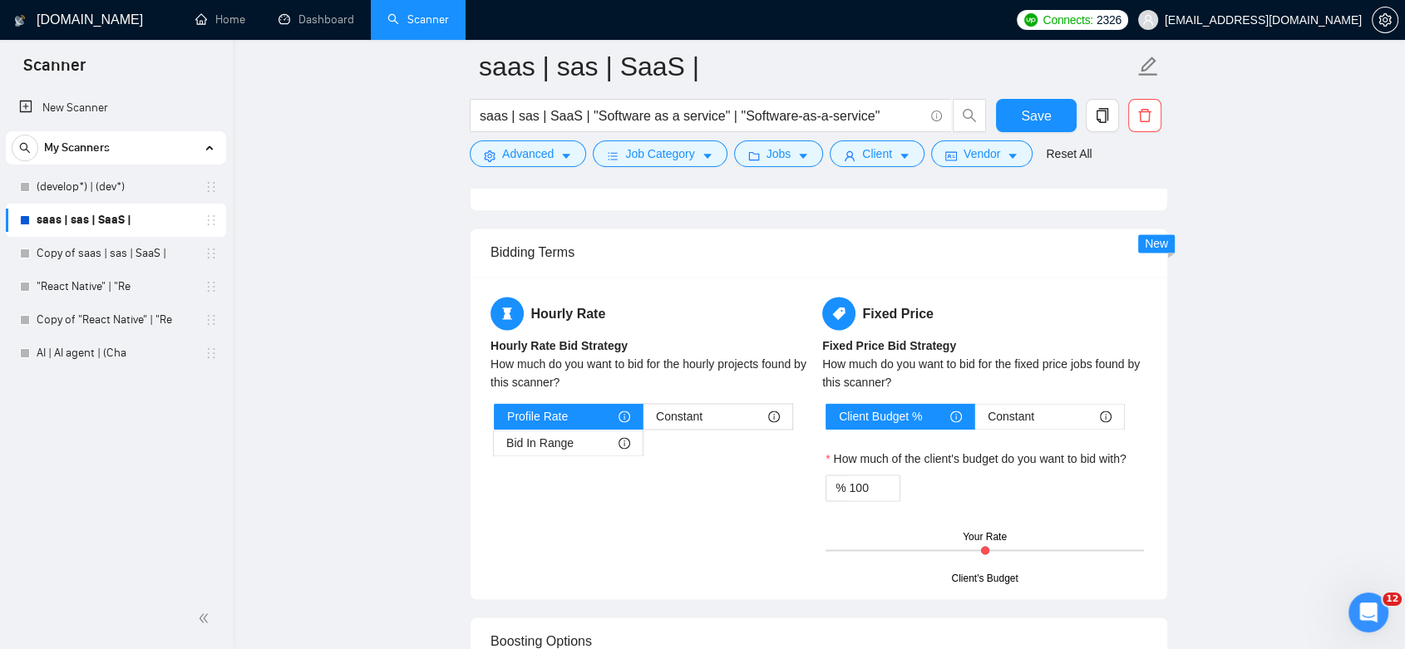
scroll to position [2216, 0]
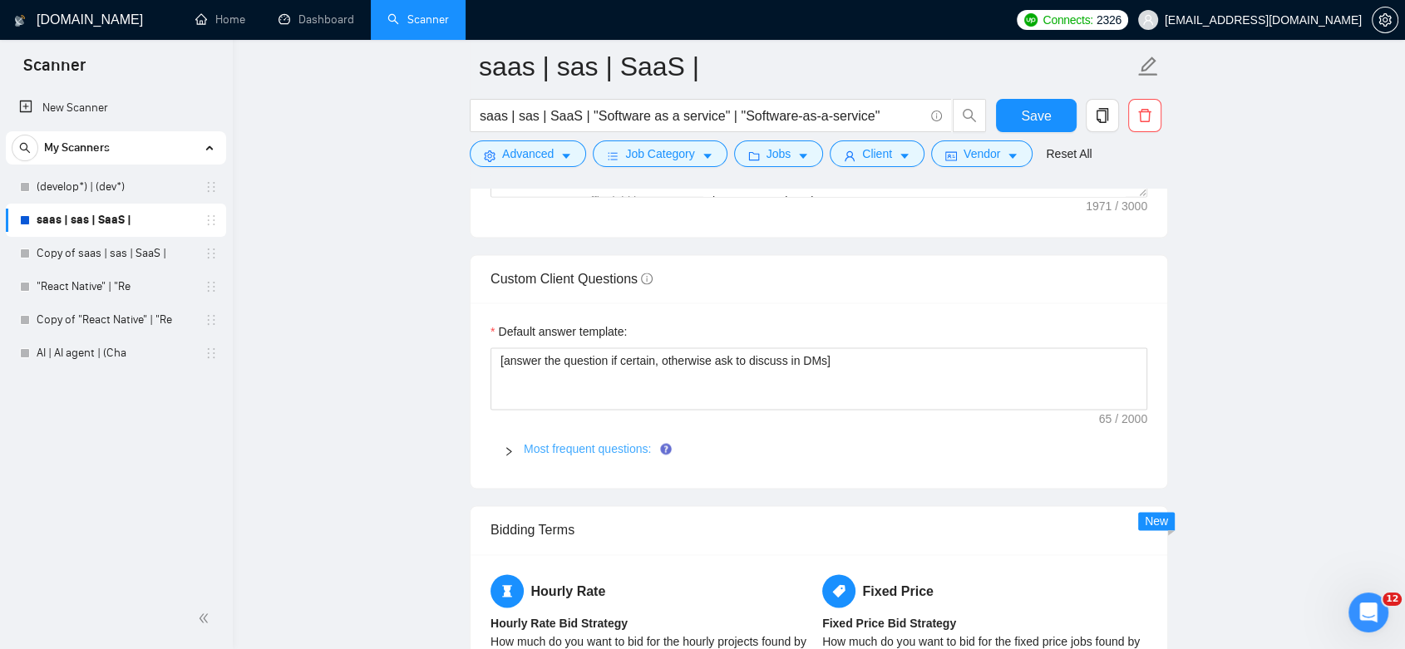
click at [565, 450] on link "Most frequent questions:" at bounding box center [587, 448] width 127 height 13
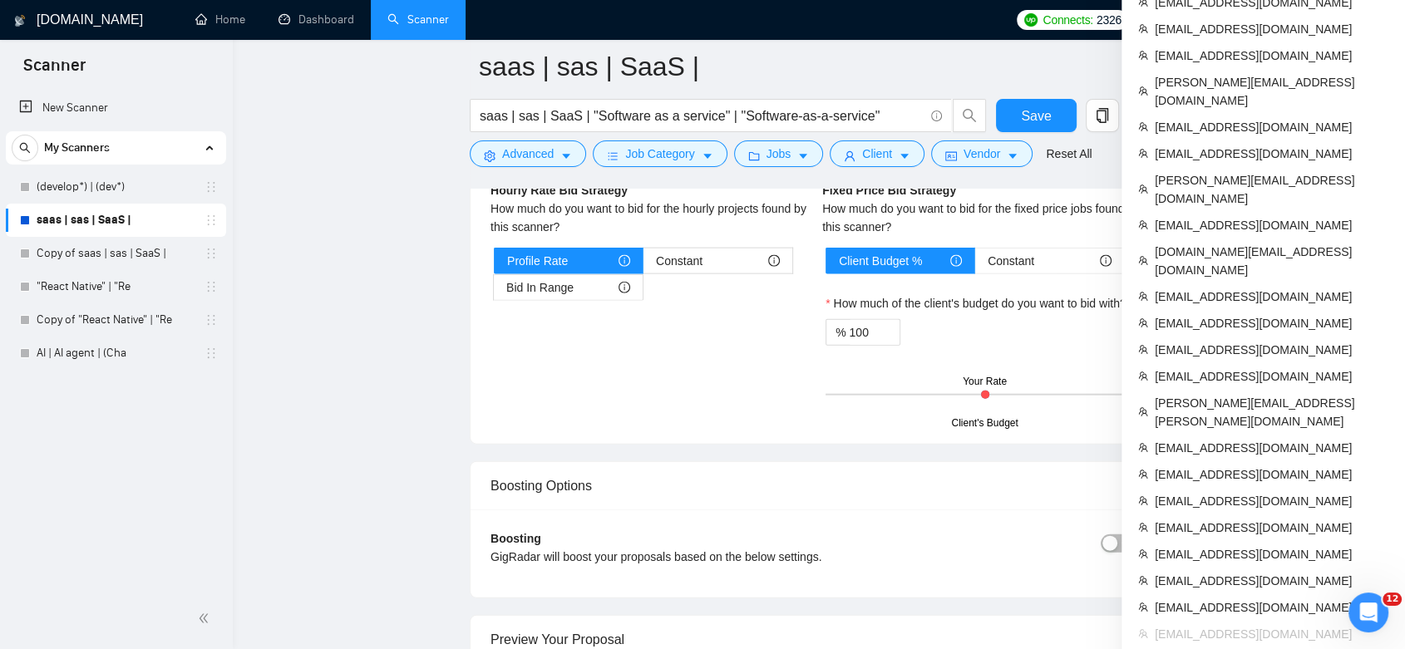
scroll to position [4156, 0]
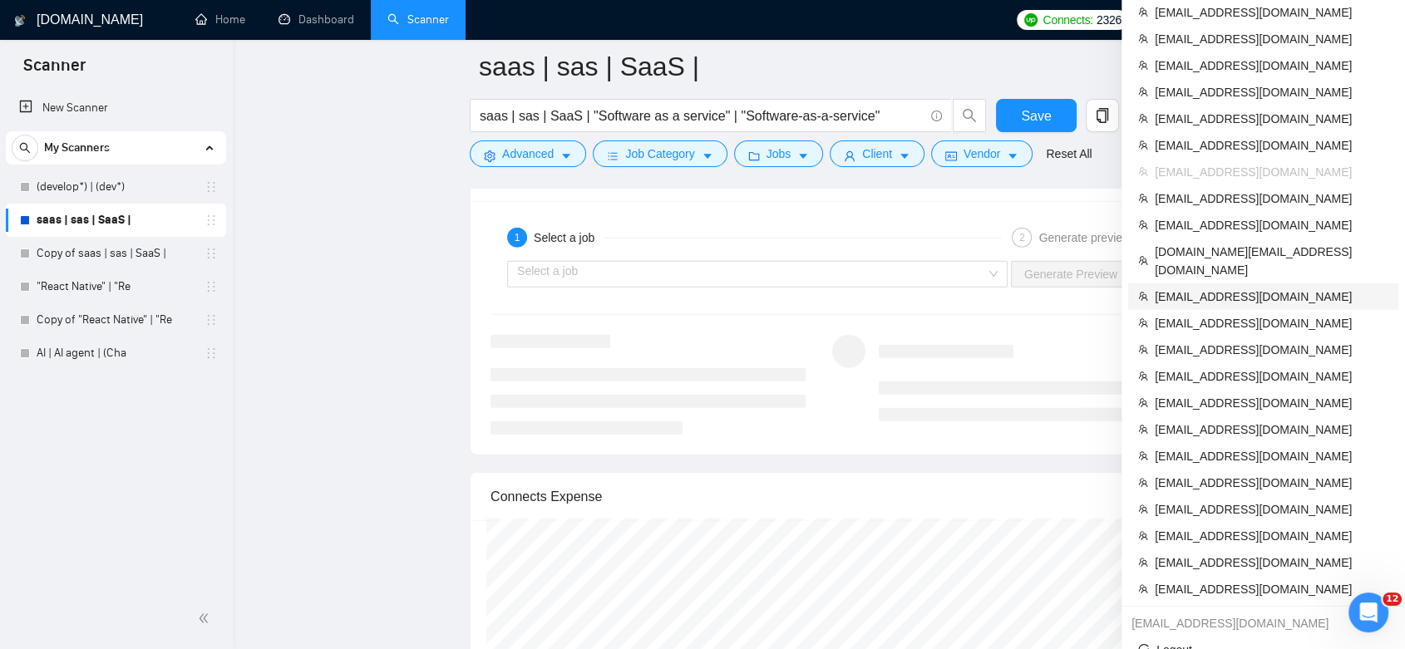
click at [1236, 288] on span "[EMAIL_ADDRESS][DOMAIN_NAME]" at bounding box center [1271, 297] width 234 height 18
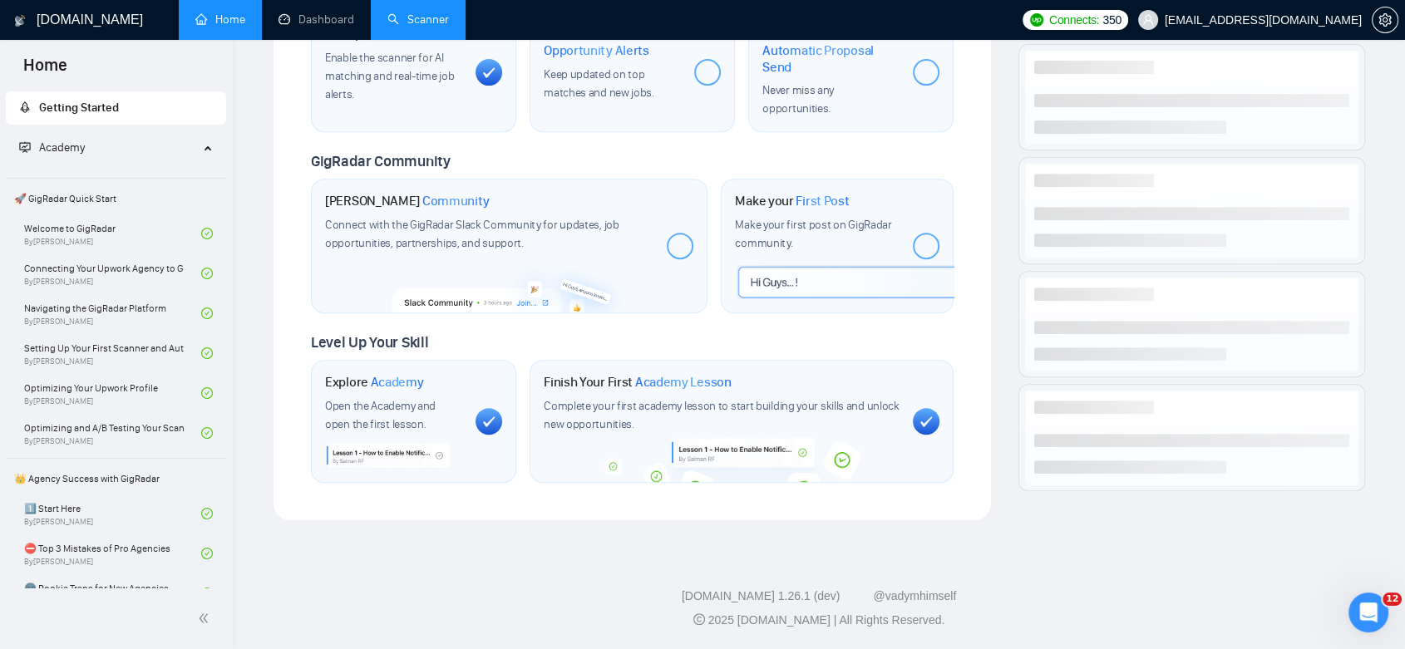
scroll to position [657, 0]
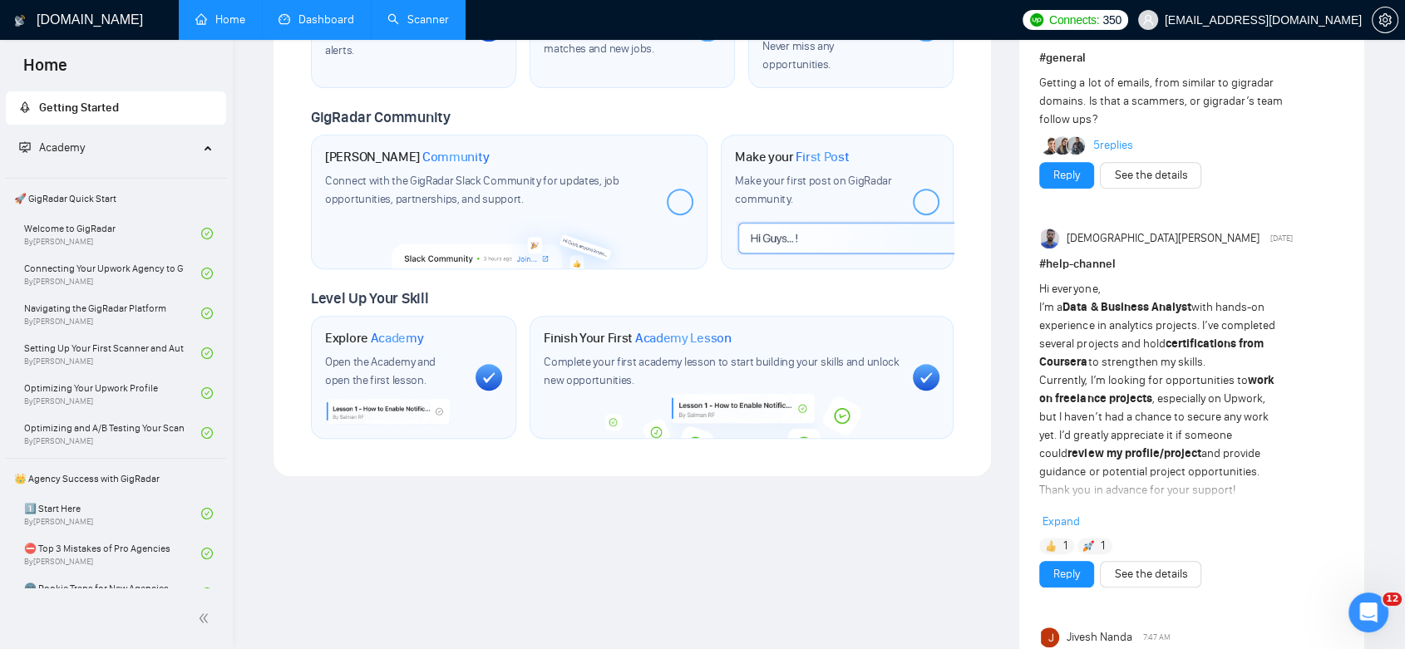
click at [331, 22] on link "Dashboard" at bounding box center [316, 19] width 76 height 14
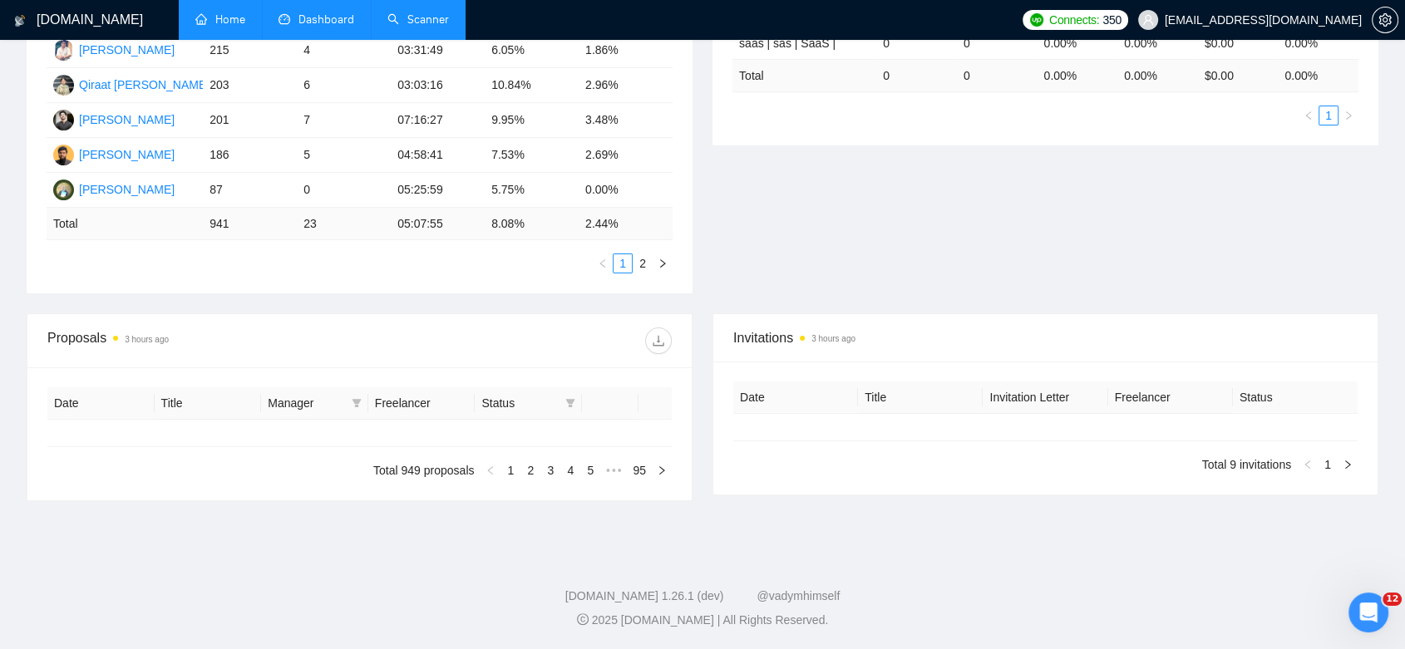
type input "[DATE]"
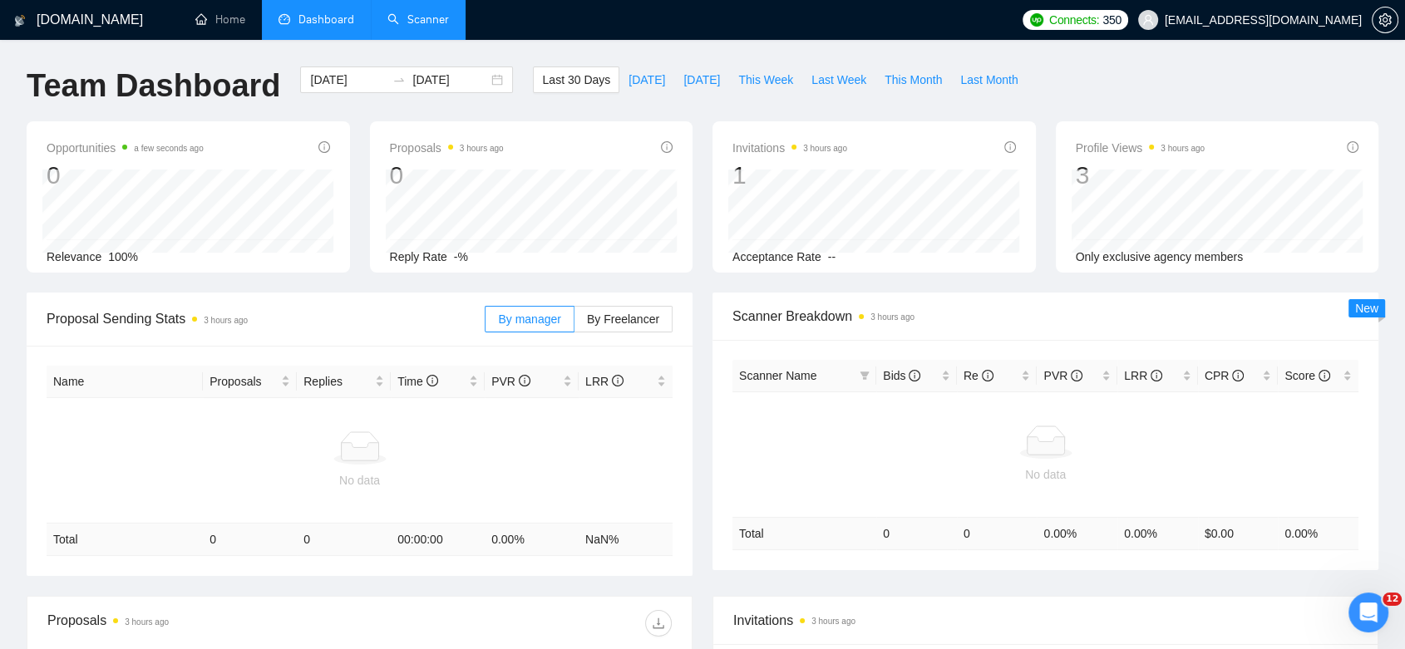
click at [426, 12] on link "Scanner" at bounding box center [418, 19] width 62 height 14
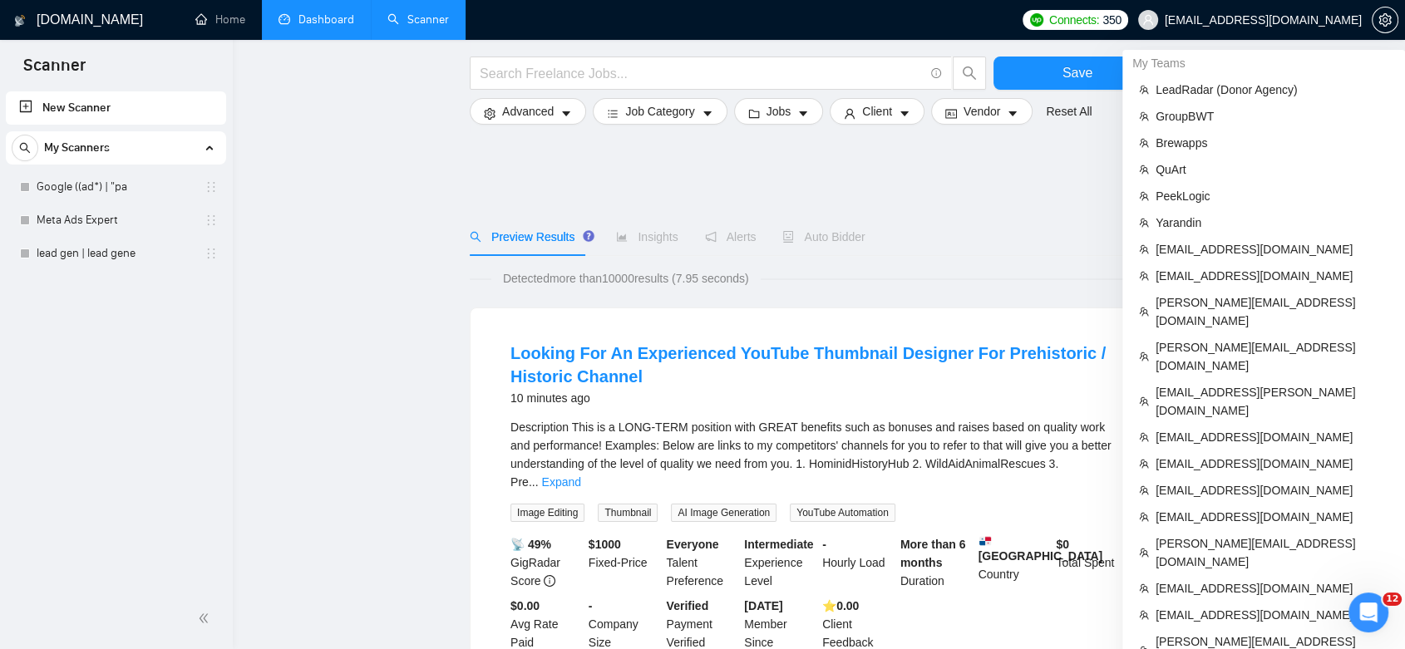
scroll to position [831, 0]
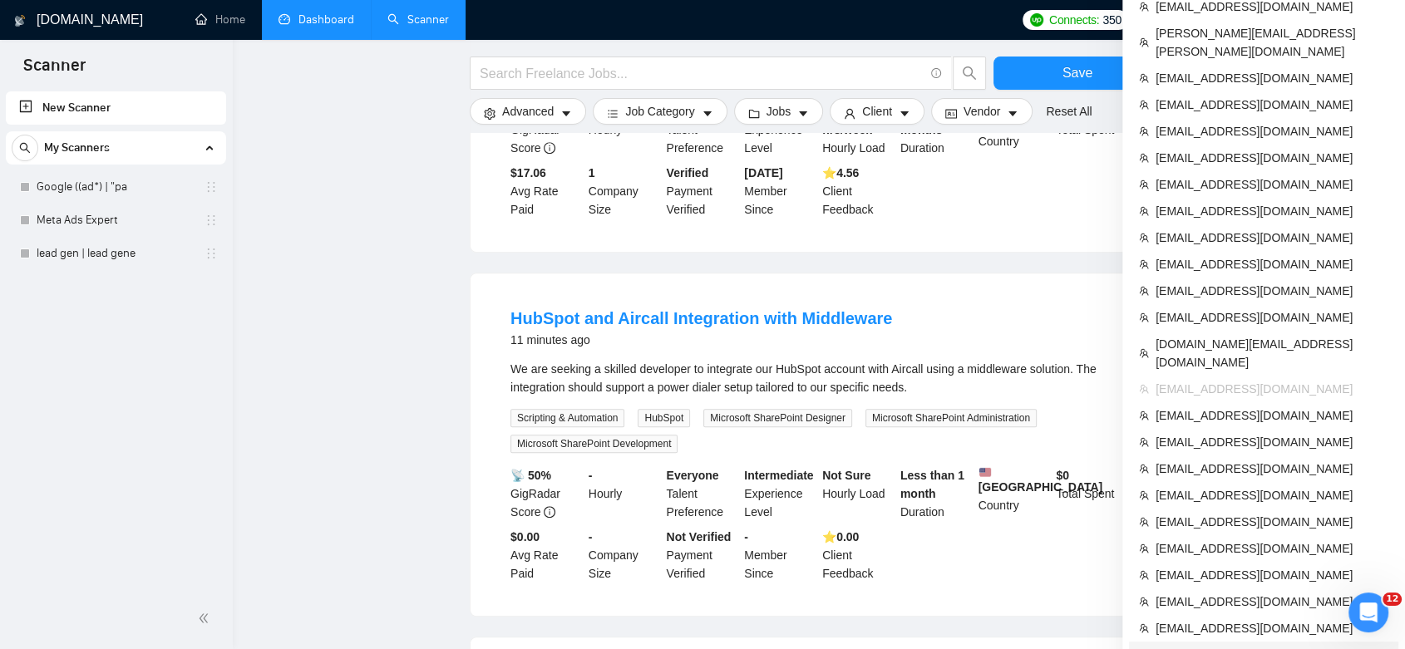
click at [1226, 646] on span "[EMAIL_ADDRESS][DOMAIN_NAME]" at bounding box center [1271, 655] width 233 height 18
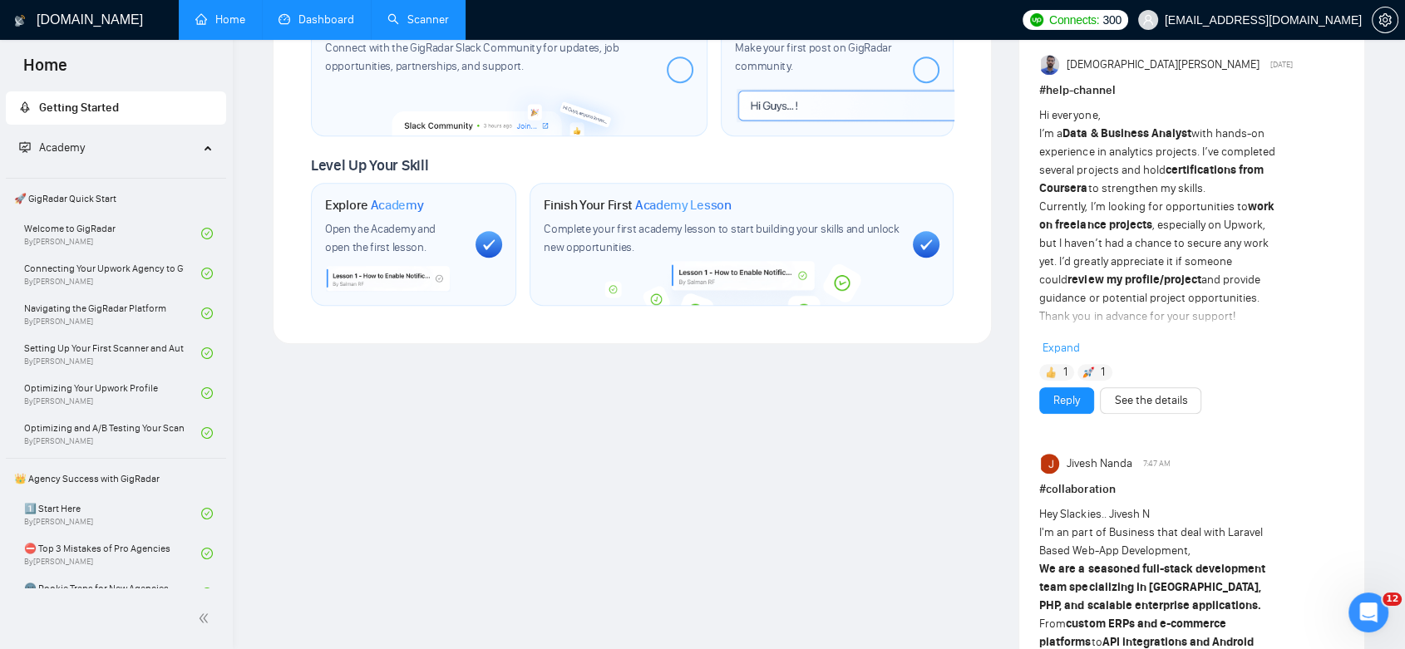
click at [306, 17] on link "Dashboard" at bounding box center [316, 19] width 76 height 14
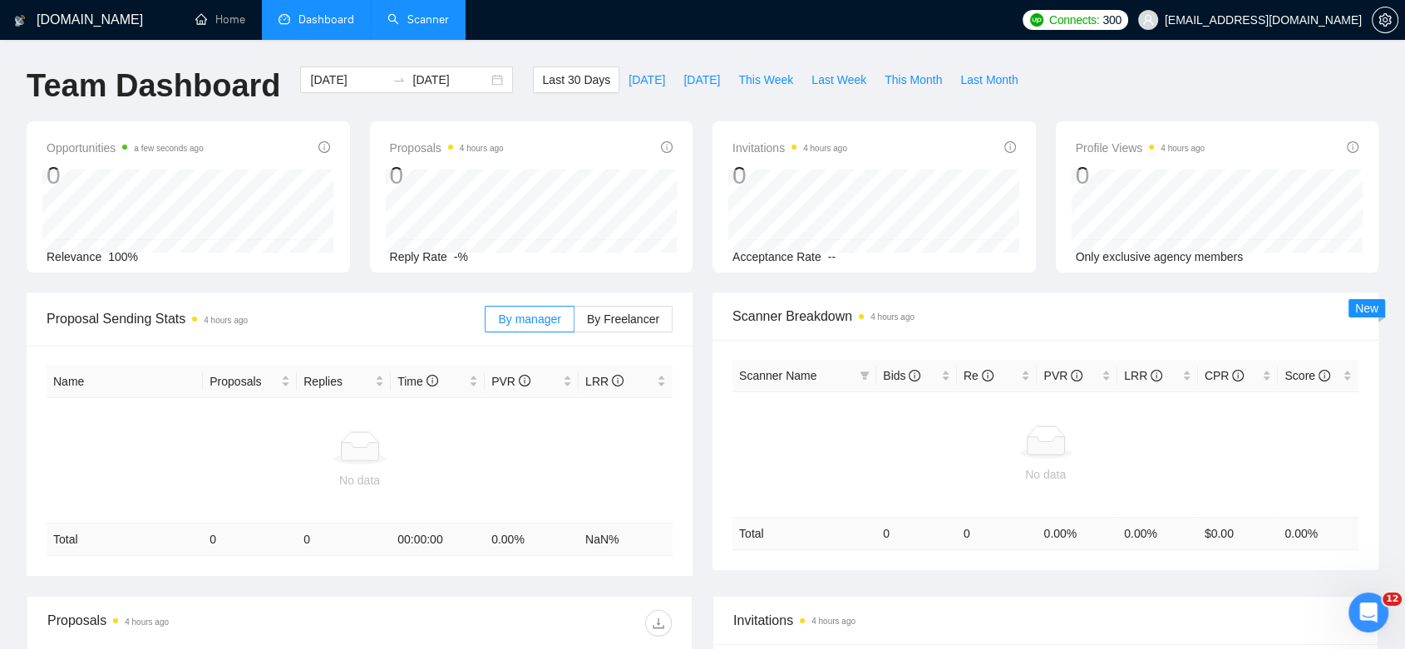
click at [406, 13] on link "Scanner" at bounding box center [418, 19] width 62 height 14
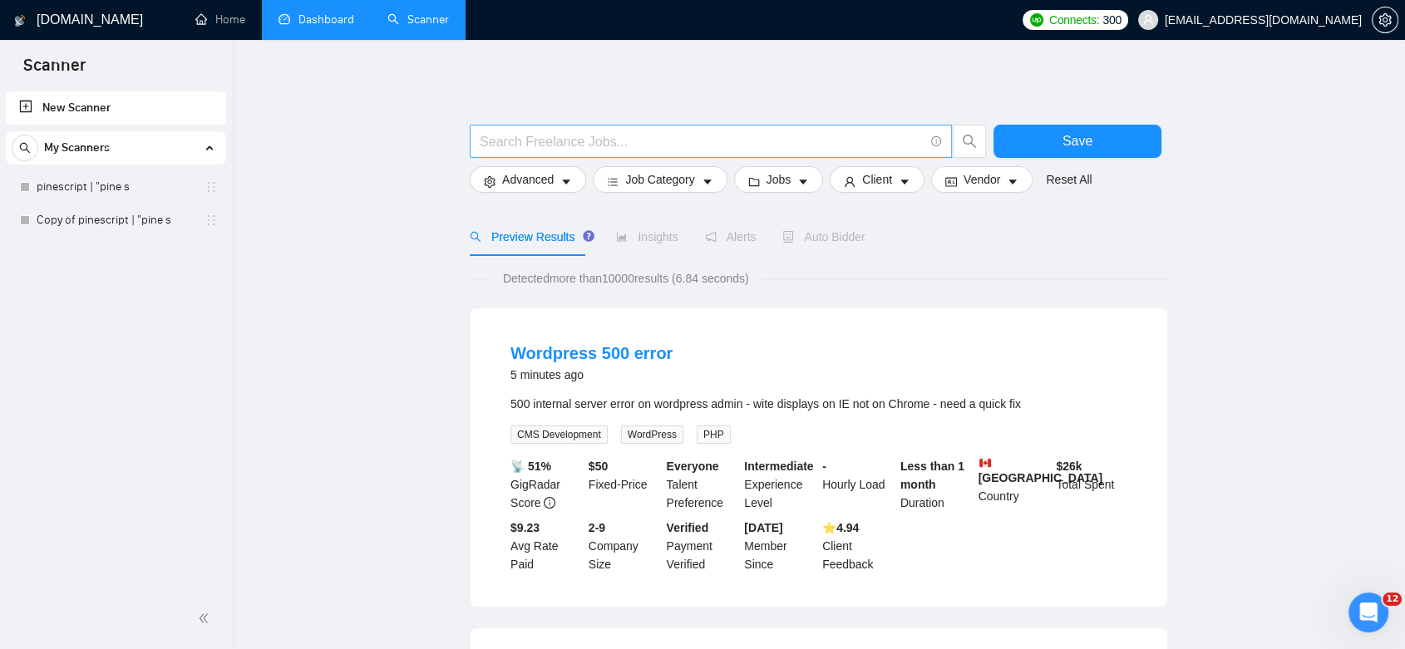
click at [542, 144] on input "text" at bounding box center [702, 141] width 444 height 21
paste input "[EMAIL_ADDRESS][DOMAIN_NAME]"
type input "[EMAIL_ADDRESS][DOMAIN_NAME]"
